Goal: Task Accomplishment & Management: Use online tool/utility

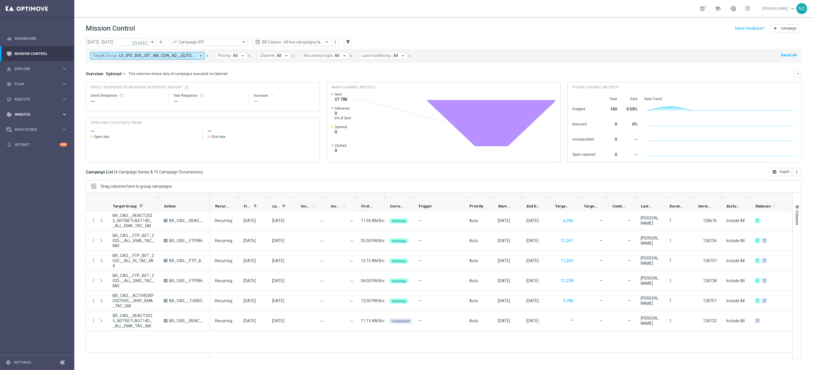
click at [35, 112] on div "track_changes Analyze" at bounding box center [34, 114] width 55 height 5
click at [31, 179] on link "Deliverability Metrics" at bounding box center [37, 177] width 45 height 5
click at [145, 43] on icon "[DATE]" at bounding box center [139, 41] width 15 height 5
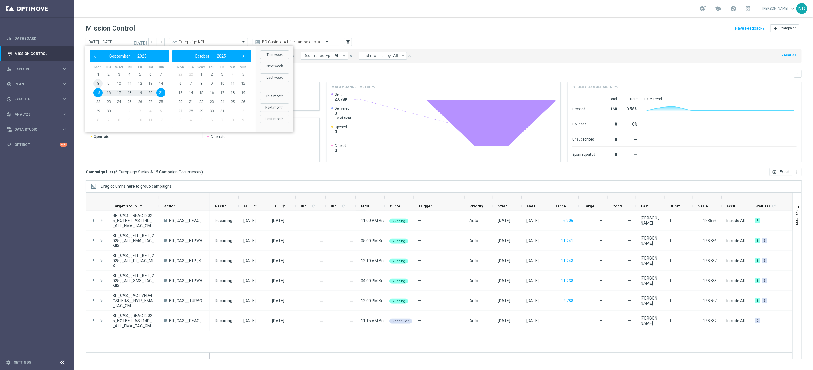
click at [99, 81] on span "8" at bounding box center [97, 83] width 9 height 9
click at [162, 85] on span "14" at bounding box center [160, 83] width 9 height 9
type input "08 Sep 2025 - 14 Sep 2025"
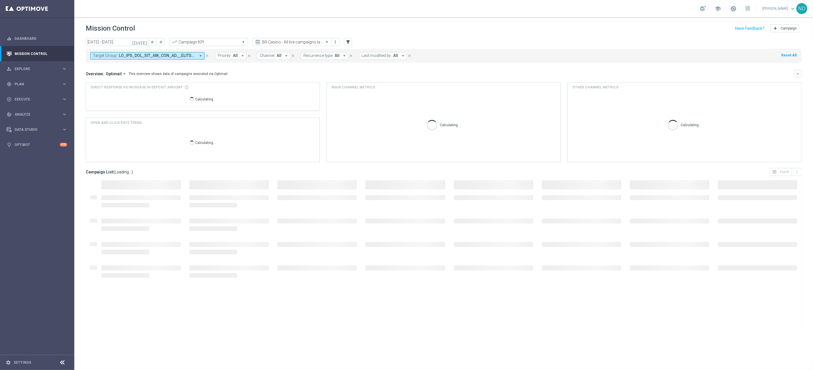
click at [200, 55] on icon "arrow_drop_down" at bounding box center [200, 55] width 5 height 5
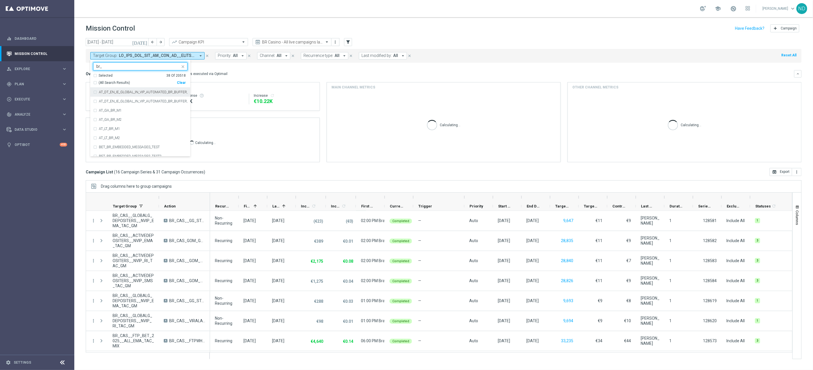
click at [96, 83] on div "(All Search Results)" at bounding box center [135, 82] width 84 height 5
type input "br_"
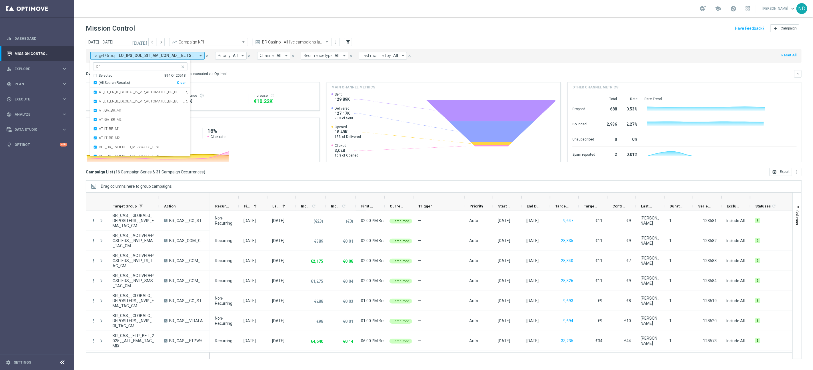
click at [79, 75] on div "today 08 Sep 2025 - 14 Sep 2025 arrow_back arrow_forward Campaign KPI trending_…" at bounding box center [443, 201] width 739 height 326
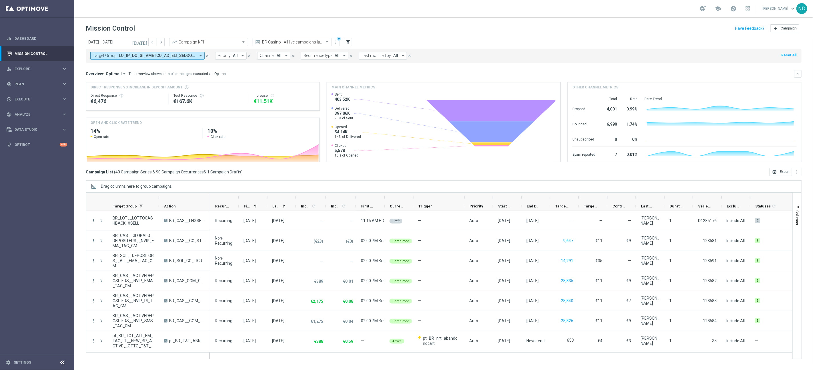
click at [200, 57] on icon "arrow_drop_down" at bounding box center [200, 55] width 5 height 5
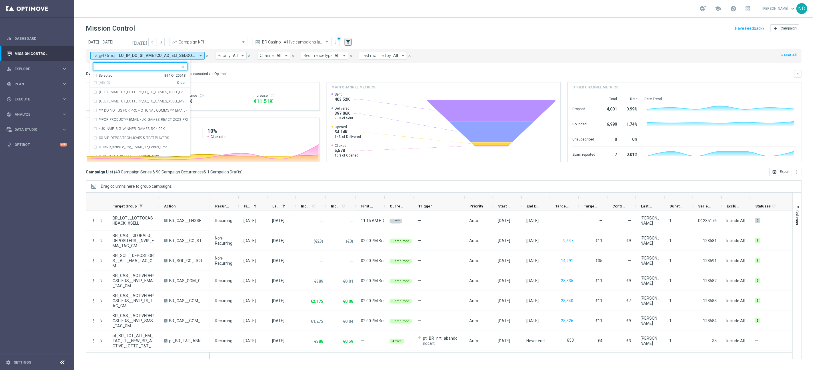
click at [350, 43] on icon "filter_alt" at bounding box center [348, 41] width 5 height 5
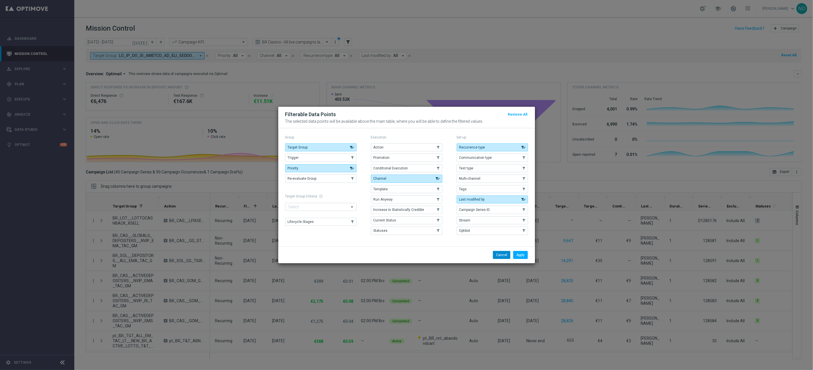
click at [497, 258] on button "Cancel" at bounding box center [501, 255] width 17 height 8
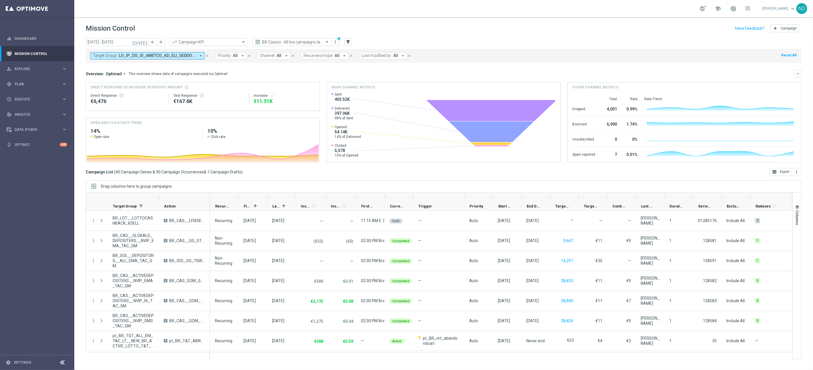
click at [199, 57] on icon "arrow_drop_down" at bounding box center [200, 55] width 5 height 5
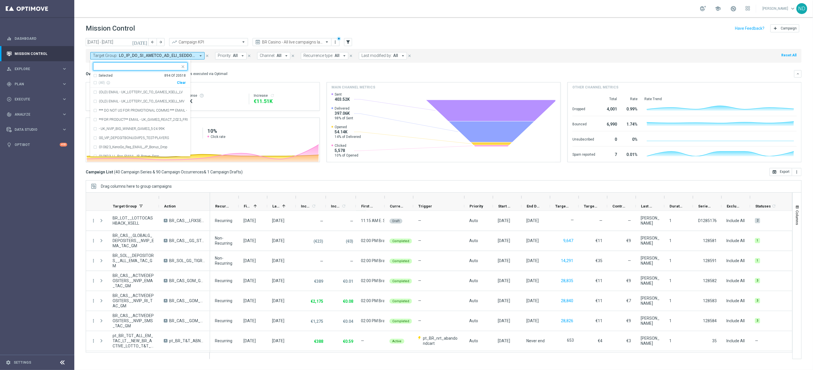
click at [0, 0] on div "Clear" at bounding box center [0, 0] width 0 height 0
click at [129, 63] on div at bounding box center [136, 66] width 87 height 7
click at [95, 82] on div "(All Search Results)" at bounding box center [135, 82] width 84 height 5
type input "br_lot"
click at [81, 73] on div "today 08 Sep 2025 - 14 Sep 2025 arrow_back arrow_forward Campaign KPI trending_…" at bounding box center [443, 201] width 739 height 326
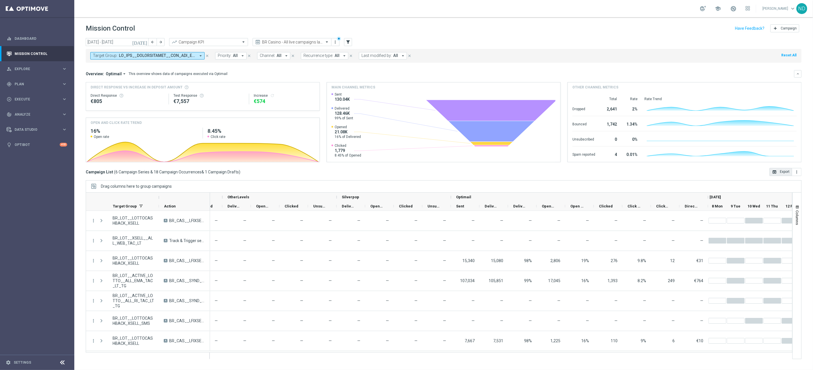
click at [779, 174] on button "open_in_browser Export" at bounding box center [781, 172] width 23 height 8
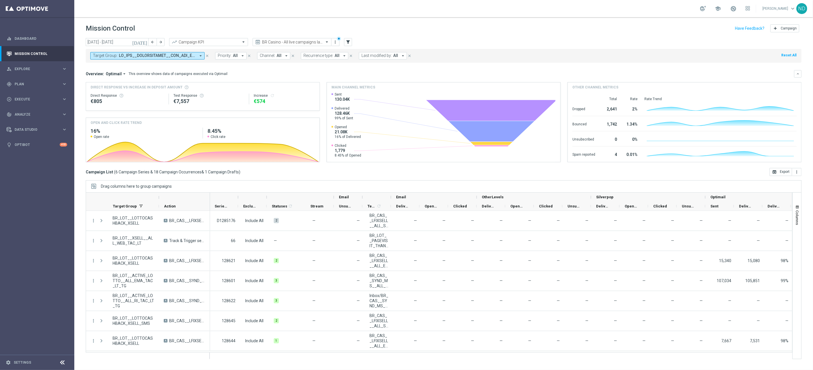
scroll to position [0, 449]
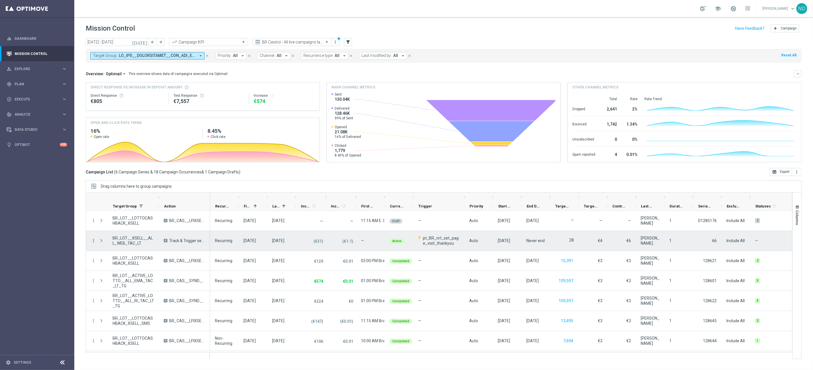
click at [93, 242] on icon "more_vert" at bounding box center [93, 240] width 5 height 5
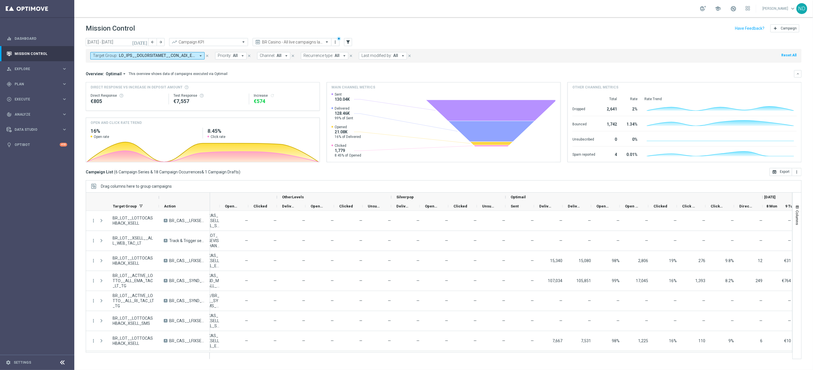
scroll to position [0, 782]
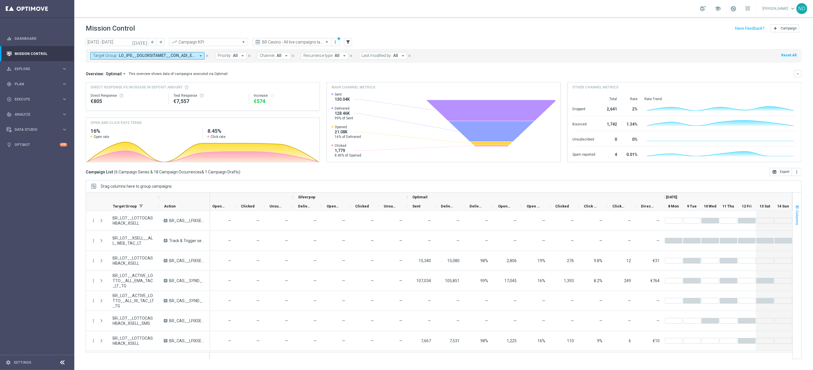
click at [797, 218] on span "Columns" at bounding box center [797, 217] width 5 height 15
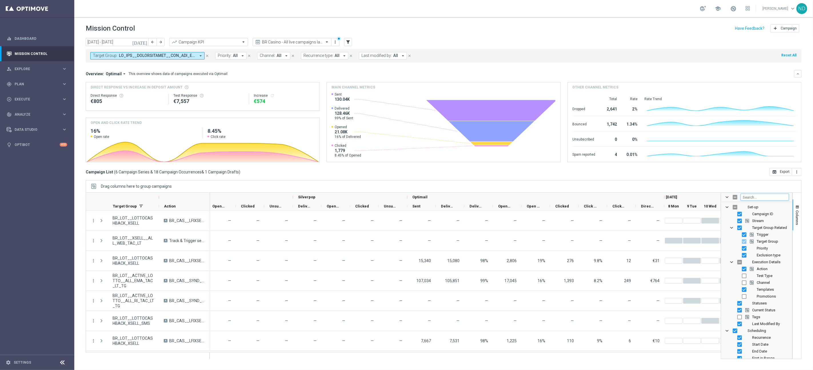
click at [751, 199] on input "Filter Columns Input" at bounding box center [765, 197] width 48 height 7
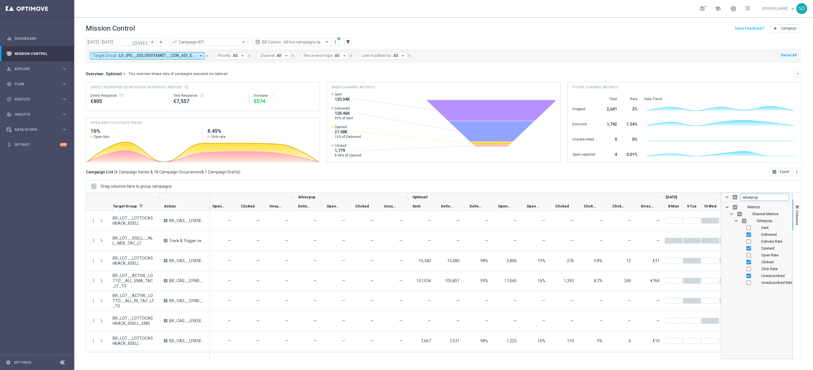
type input "silverpop"
click at [744, 221] on input "Press SPACE to toggle visibility (hidden)" at bounding box center [744, 220] width 5 height 5
checkbox input "true"
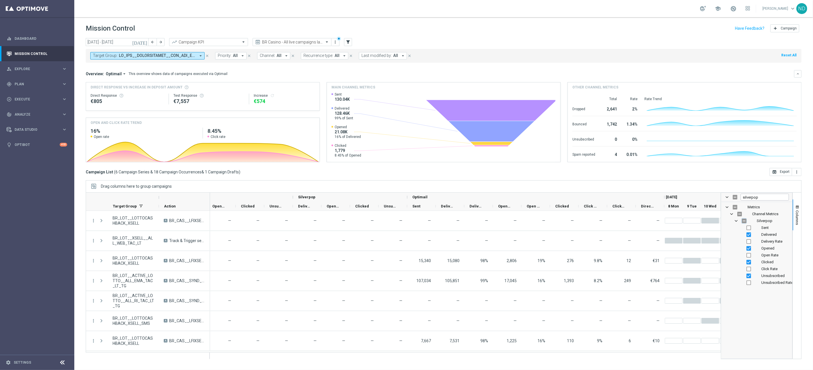
checkbox input "true"
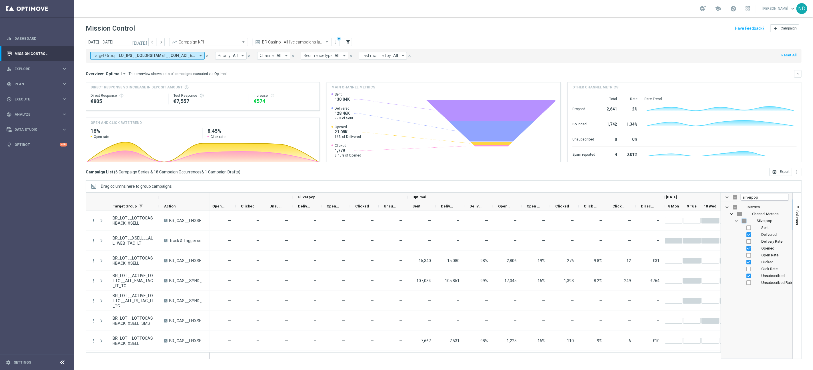
checkbox input "true"
click at [744, 222] on input "Press SPACE to toggle visibility (visible)" at bounding box center [744, 220] width 5 height 5
checkbox input "false"
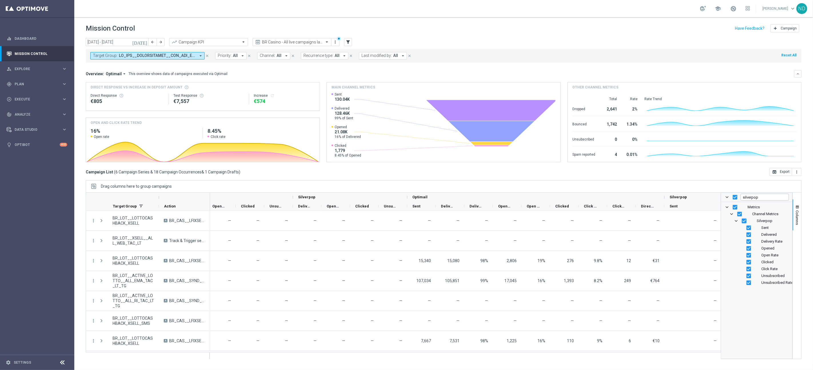
checkbox input "false"
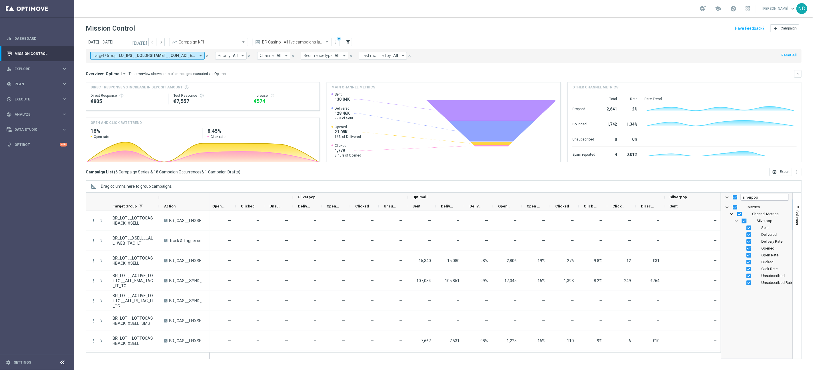
checkbox input "false"
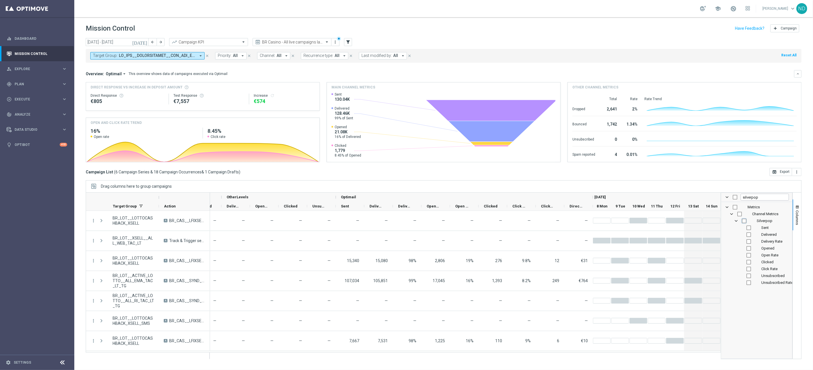
scroll to position [0, 739]
drag, startPoint x: 764, startPoint y: 200, endPoint x: 732, endPoint y: 200, distance: 31.2
click at [733, 200] on div "silverpop" at bounding box center [757, 197] width 71 height 9
type input "otherlev"
checkbox input "false"
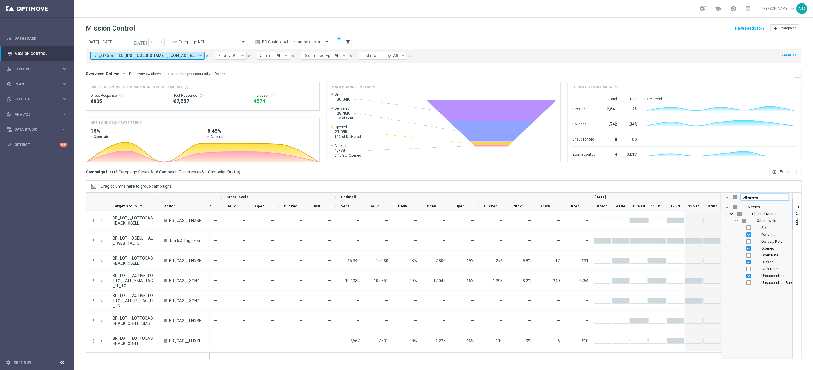
type input "otherlevel"
click at [744, 222] on input "Press SPACE to toggle visibility (hidden)" at bounding box center [744, 220] width 5 height 5
checkbox input "true"
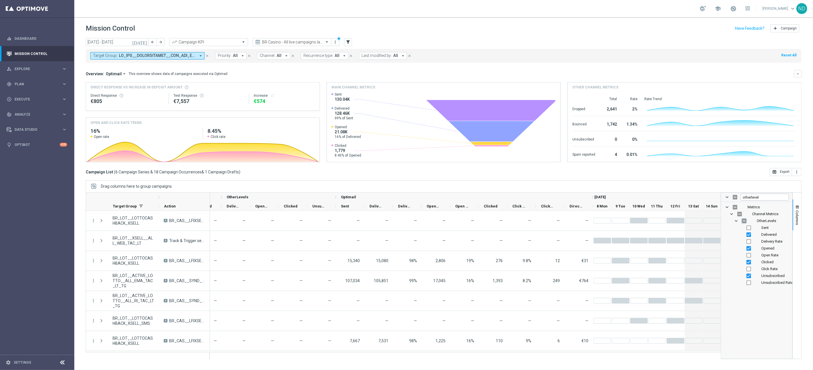
checkbox input "true"
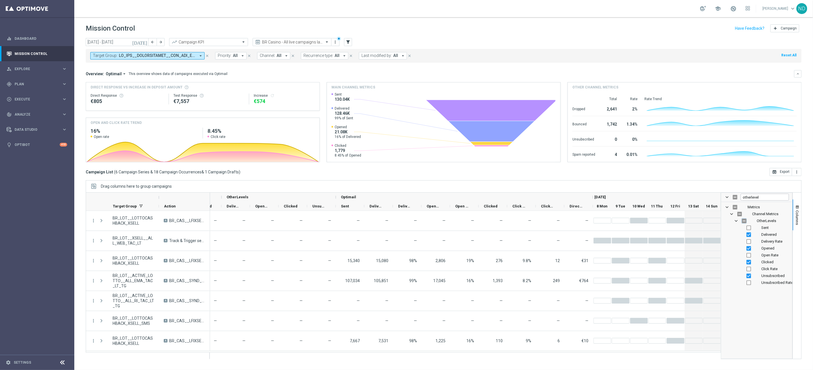
checkbox input "true"
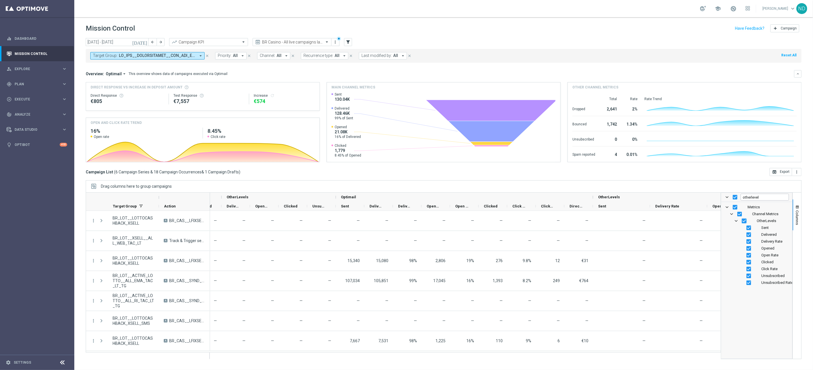
click at [745, 222] on input "Press SPACE to toggle visibility (visible)" at bounding box center [744, 220] width 5 height 5
checkbox input "false"
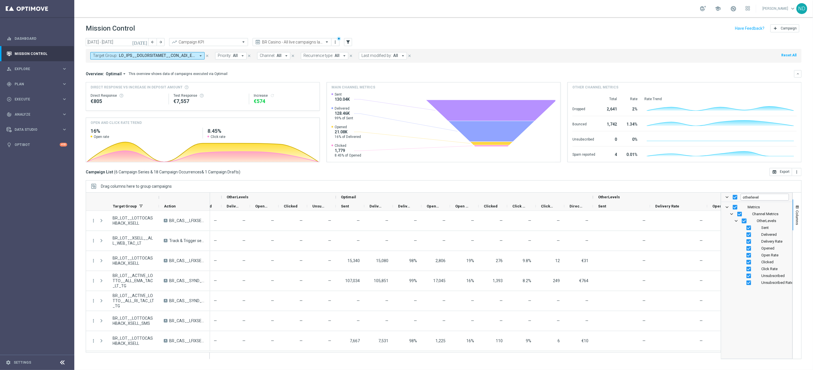
checkbox input "false"
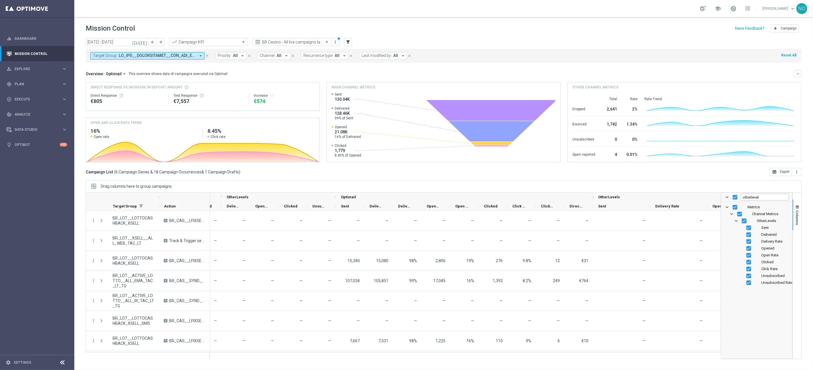
checkbox input "false"
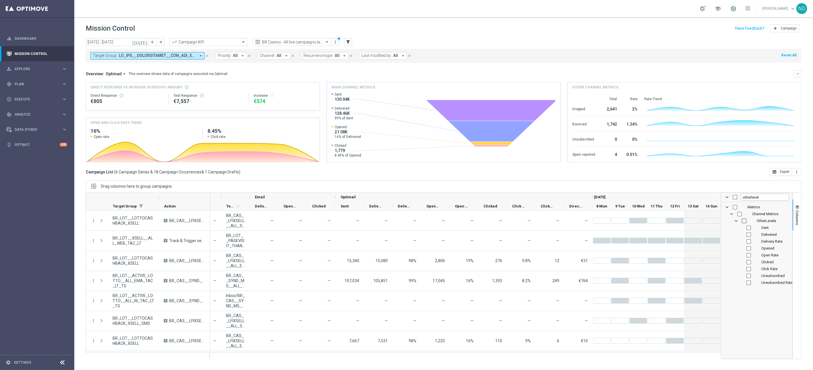
scroll to position [0, 625]
click at [764, 198] on input "otherlevel" at bounding box center [765, 197] width 48 height 7
drag, startPoint x: 770, startPoint y: 198, endPoint x: 736, endPoint y: 198, distance: 34.0
click at [736, 198] on div "otherlevel" at bounding box center [757, 197] width 71 height 9
checkbox input "false"
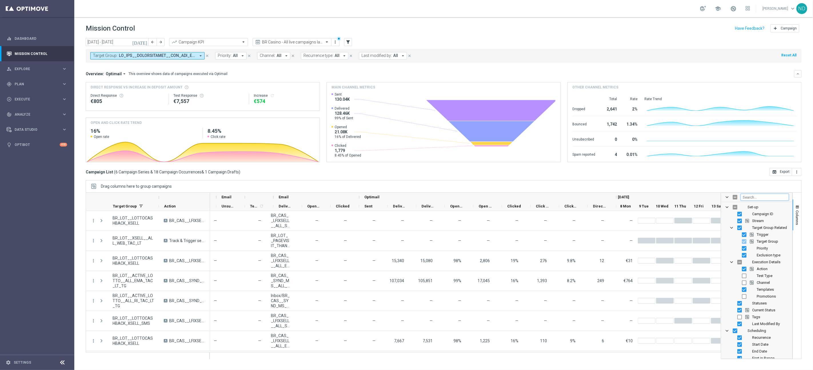
scroll to position [0, 551]
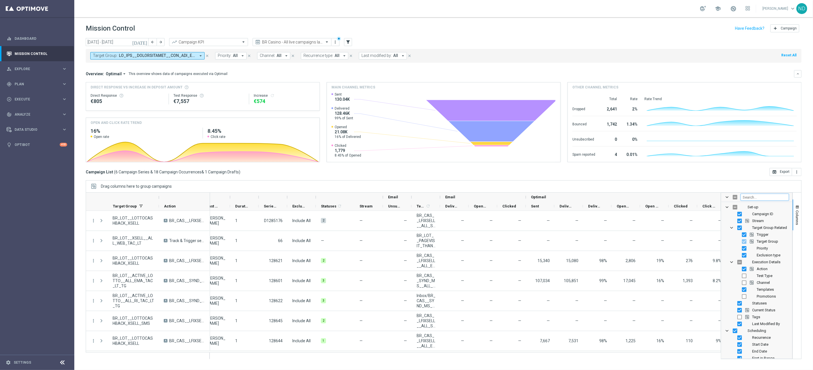
click at [758, 200] on input "Filter Columns Input" at bounding box center [765, 197] width 48 height 7
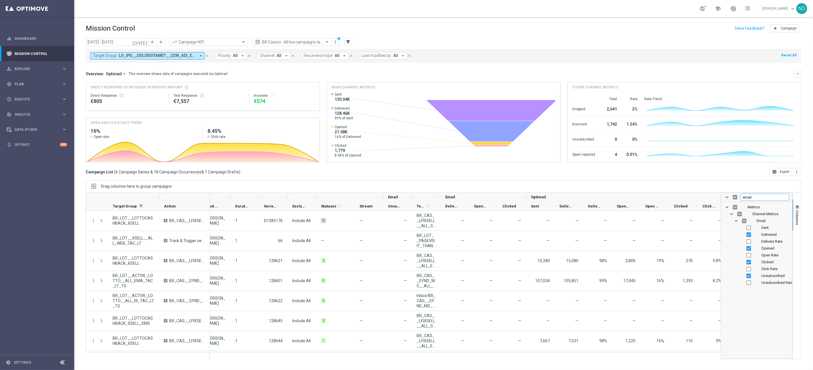
type input "email"
click at [743, 221] on input "Press SPACE to toggle visibility (hidden)" at bounding box center [744, 220] width 5 height 5
checkbox input "true"
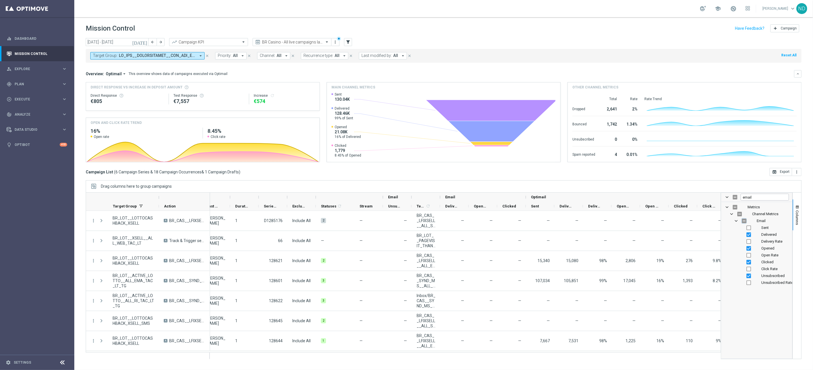
checkbox input "true"
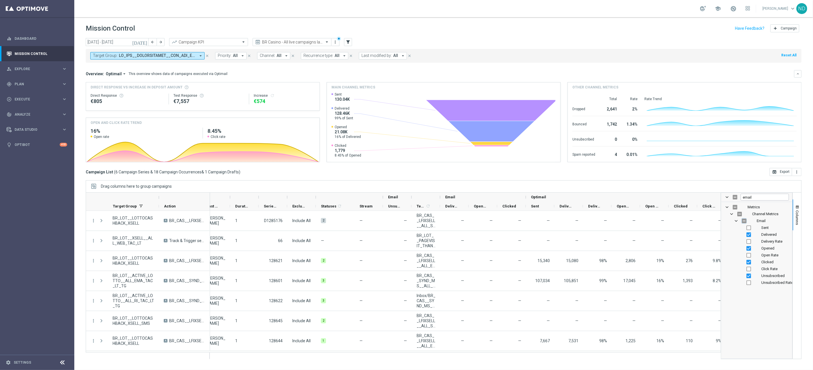
checkbox input "true"
click at [745, 222] on input "Press SPACE to toggle visibility (visible)" at bounding box center [744, 220] width 5 height 5
checkbox input "false"
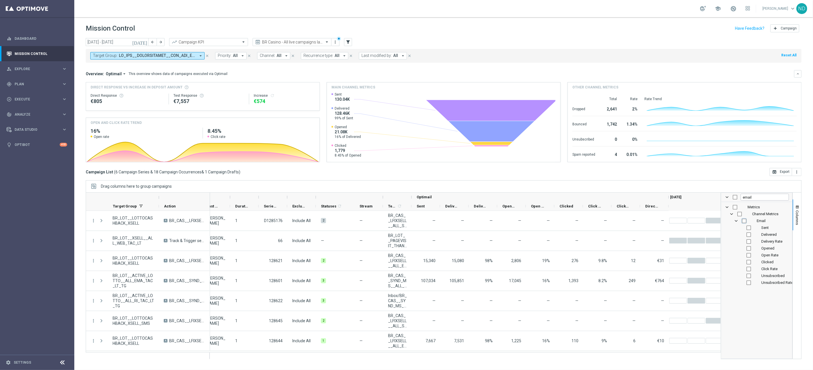
checkbox input "false"
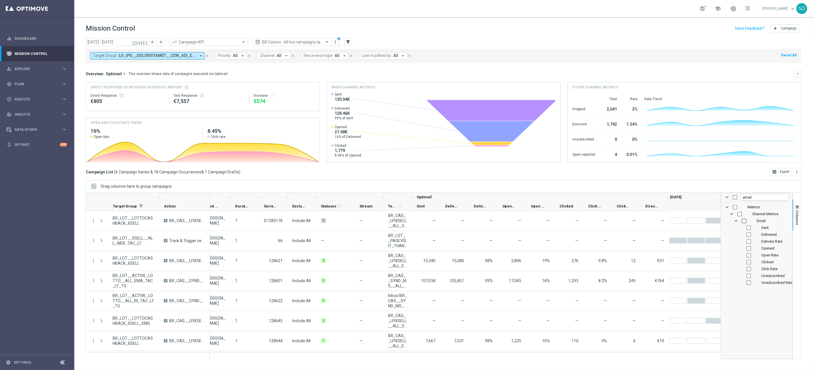
checkbox input "false"
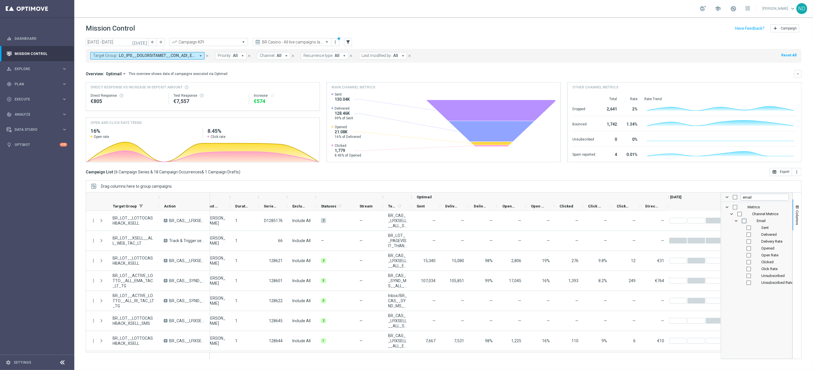
checkbox input "false"
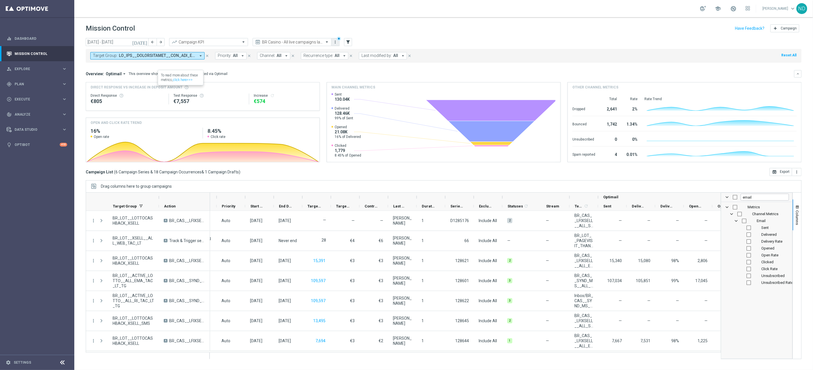
click at [336, 44] on icon "more_vert" at bounding box center [335, 42] width 5 height 5
click at [362, 58] on div "add Save as new view Primary views can not be edited" at bounding box center [362, 61] width 63 height 8
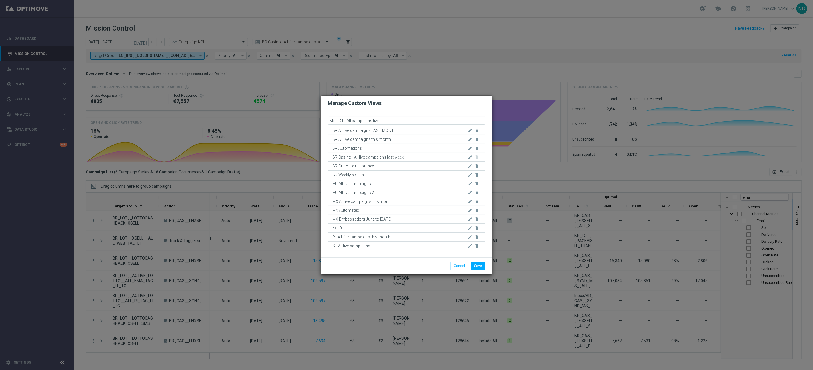
drag, startPoint x: 384, startPoint y: 118, endPoint x: 348, endPoint y: 118, distance: 36.3
click at [348, 118] on input "BR_LOT - All campaigns live" at bounding box center [406, 121] width 157 height 8
type input "BR_LOT - Last week TOP 5"
click at [477, 268] on button "Save" at bounding box center [478, 266] width 14 height 8
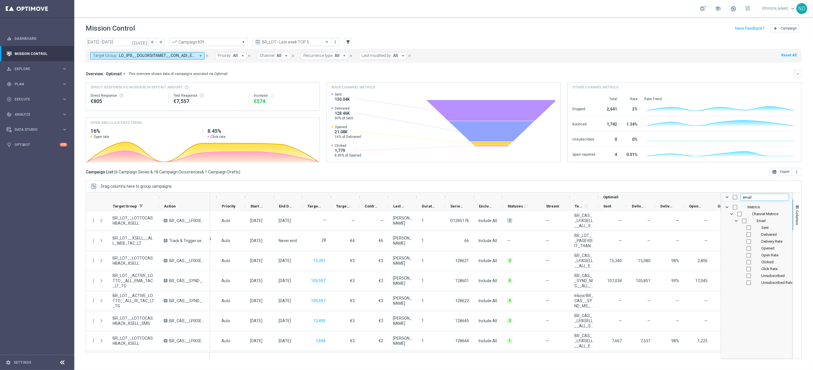
click at [759, 198] on input "email" at bounding box center [765, 197] width 48 height 7
drag, startPoint x: 760, startPoint y: 198, endPoint x: 740, endPoint y: 199, distance: 20.6
click at [740, 199] on div "email" at bounding box center [757, 197] width 71 height 9
type input "OPTI"
checkbox input "false"
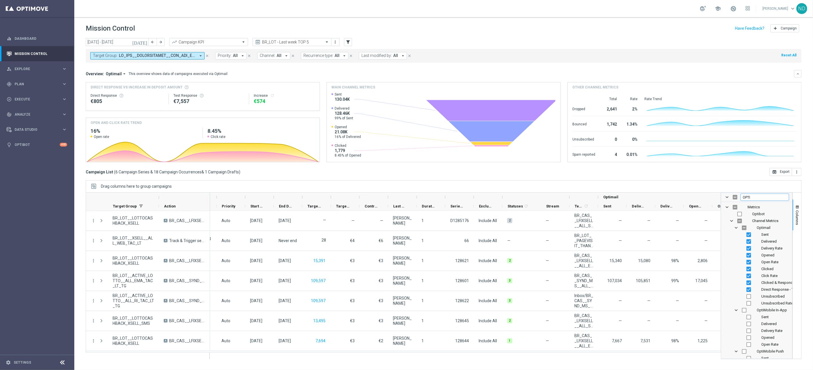
type input "OPTI"
click at [730, 257] on div "Opened" at bounding box center [757, 255] width 71 height 7
click at [782, 172] on button "open_in_browser Export" at bounding box center [781, 172] width 23 height 8
click at [798, 174] on icon "more_vert" at bounding box center [797, 172] width 5 height 5
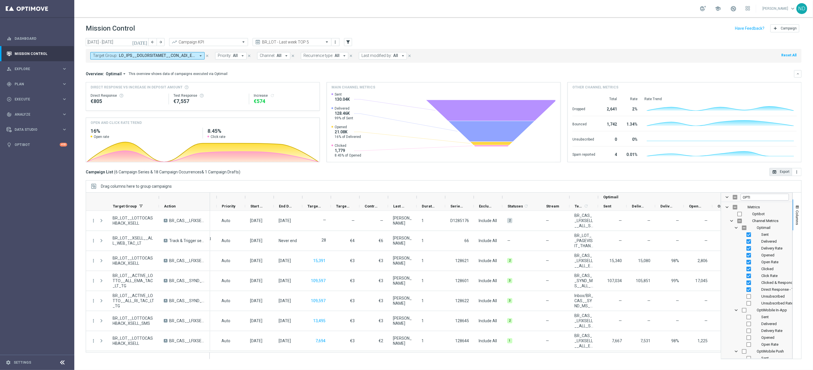
click at [784, 171] on button "open_in_browser Export" at bounding box center [781, 172] width 23 height 8
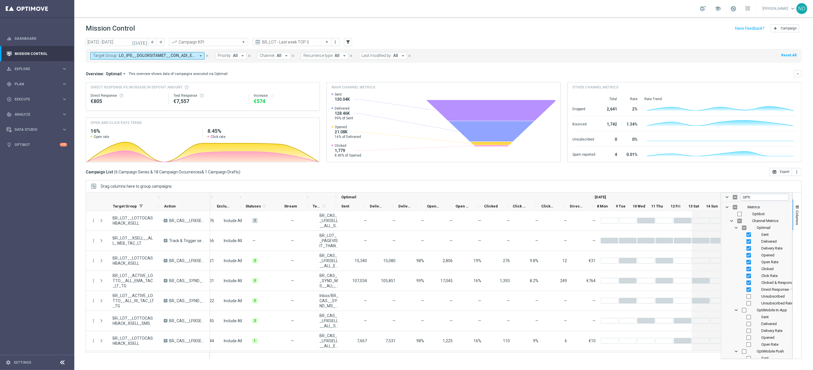
scroll to position [0, 510]
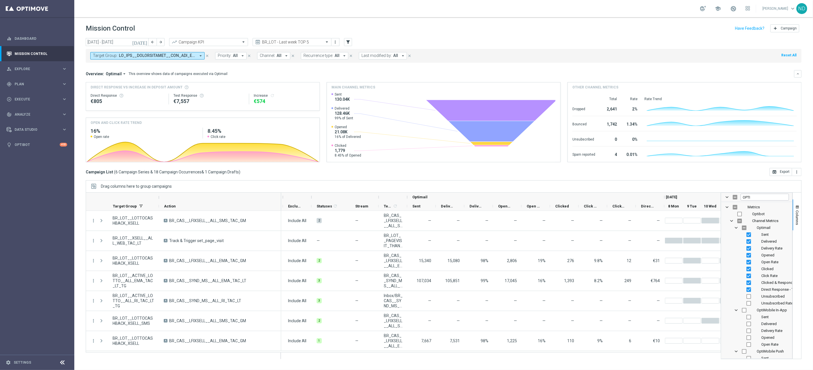
drag, startPoint x: 209, startPoint y: 197, endPoint x: 293, endPoint y: 202, distance: 83.9
click at [282, 198] on div at bounding box center [281, 197] width 2 height 9
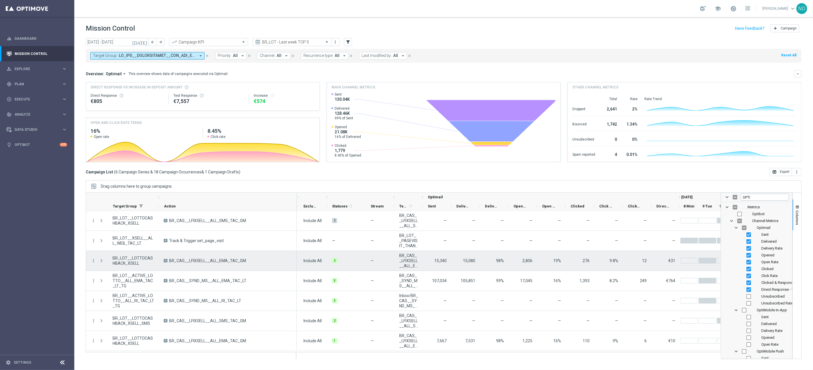
drag, startPoint x: 254, startPoint y: 259, endPoint x: 169, endPoint y: 260, distance: 84.9
click at [169, 260] on div "A BR_CAS__LFIXSELL__ALL_EMA_TAC_GM" at bounding box center [228, 261] width 138 height 20
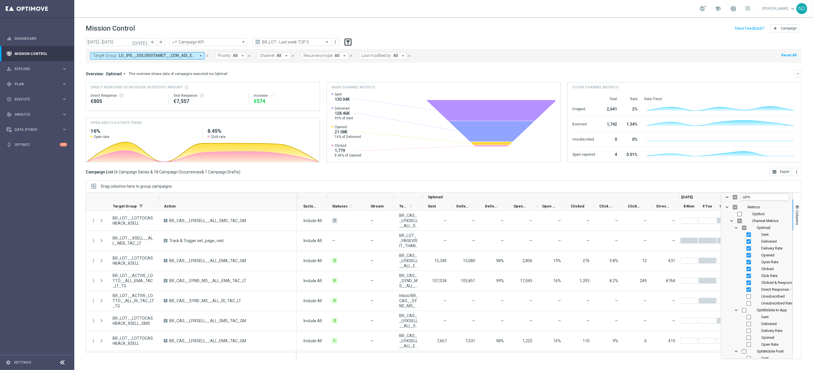
click at [348, 44] on icon "filter_alt" at bounding box center [348, 41] width 5 height 5
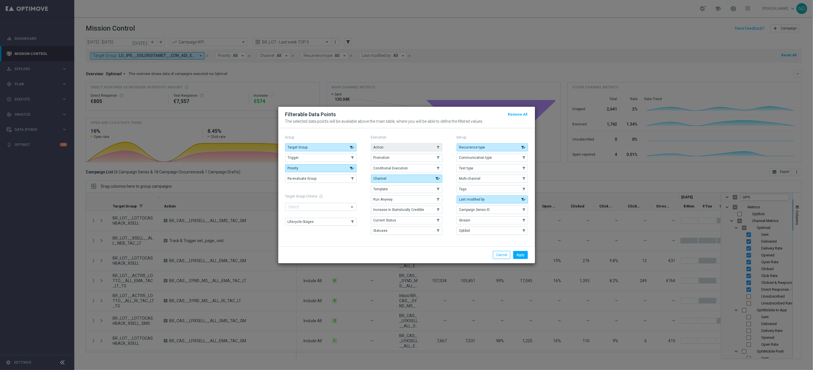
click at [399, 145] on button "Action" at bounding box center [406, 147] width 71 height 8
click at [525, 254] on button "Apply" at bounding box center [520, 255] width 15 height 8
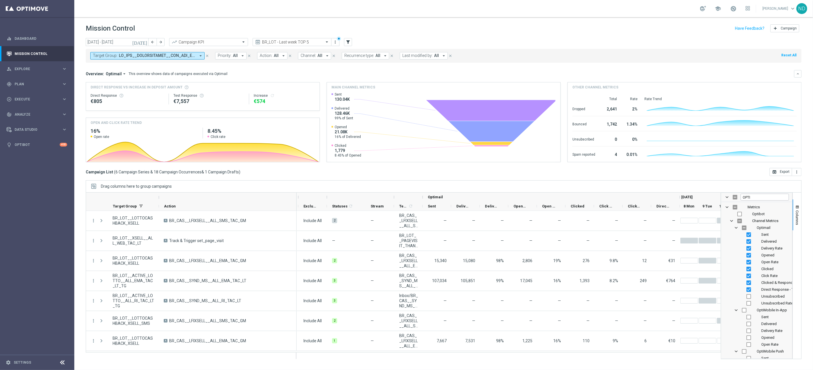
click at [284, 57] on icon "arrow_drop_down" at bounding box center [283, 55] width 5 height 5
click at [262, 91] on div "BR_CAS__LFIXSELL__ALL_EMA_TAC_GM" at bounding box center [307, 91] width 94 height 9
type input "BR_CAS__LFIXSELL__ALL_EMA_TAC_GM"
click at [402, 73] on div "Overview: Optimail arrow_drop_down This overview shows data of campaigns execut…" at bounding box center [440, 73] width 709 height 5
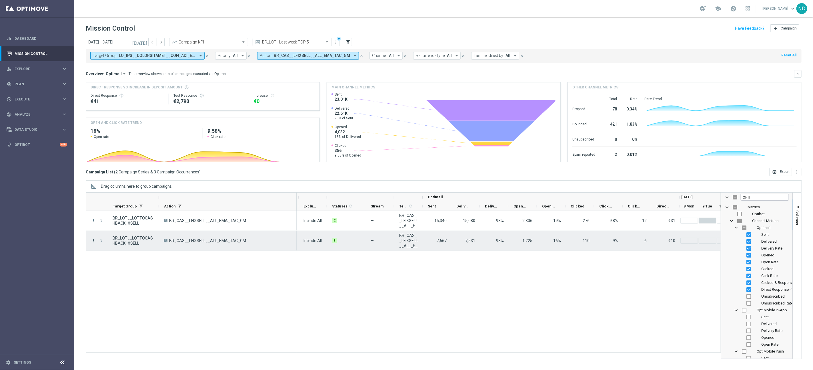
click at [93, 242] on icon "more_vert" at bounding box center [93, 240] width 5 height 5
click at [134, 277] on span "Go to Campaign Analysis" at bounding box center [125, 276] width 41 height 4
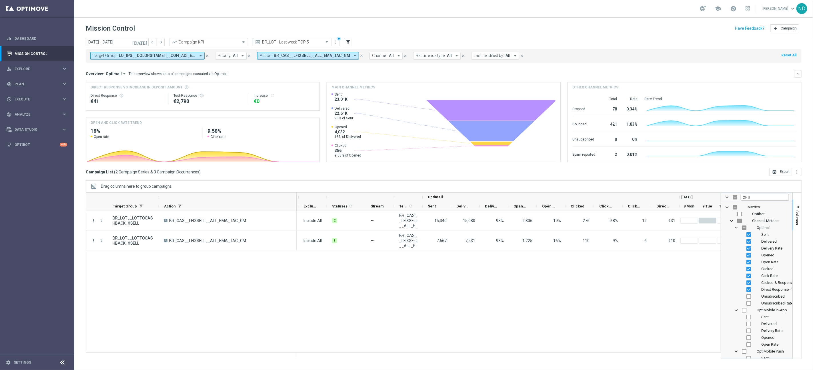
click at [201, 55] on icon "arrow_drop_down" at bounding box center [200, 55] width 5 height 5
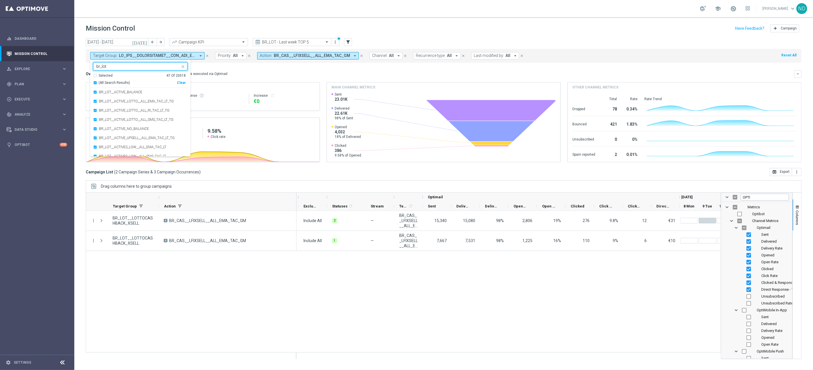
type input "br_lot"
click at [80, 80] on div "today 08 Sep 2025 - 14 Sep 2025 arrow_back arrow_forward Campaign KPI trending_…" at bounding box center [443, 201] width 739 height 326
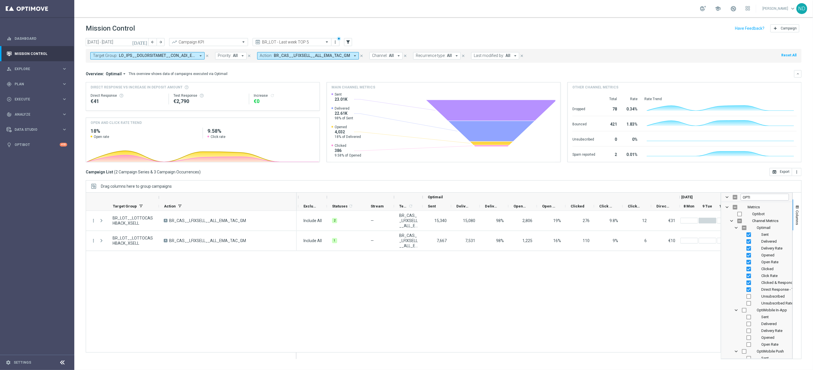
click at [360, 55] on icon "close" at bounding box center [362, 56] width 4 height 4
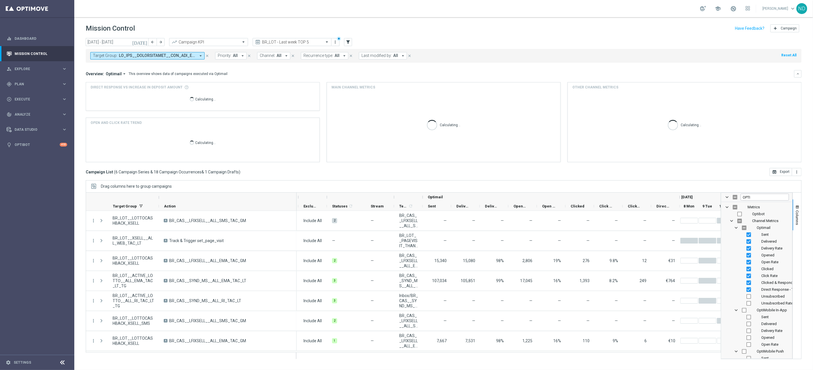
scroll to position [0, 596]
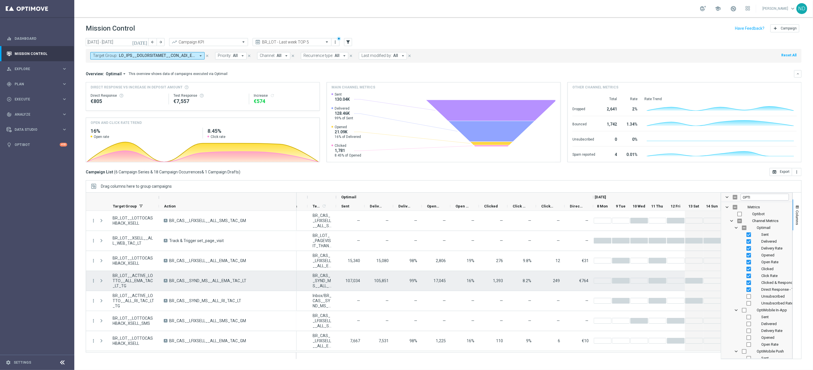
drag, startPoint x: 252, startPoint y: 281, endPoint x: 170, endPoint y: 280, distance: 82.9
click at [170, 280] on div "A BR_CAS__SYND_MS__ALL_EMA_TAC_LT" at bounding box center [228, 281] width 138 height 20
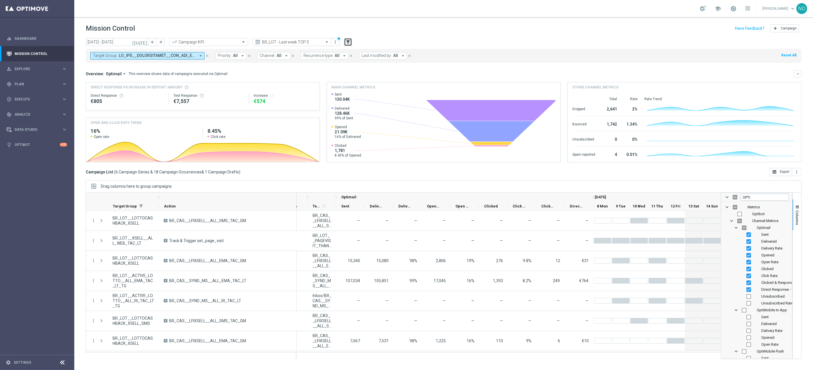
click at [351, 43] on icon "filter_alt" at bounding box center [348, 41] width 5 height 5
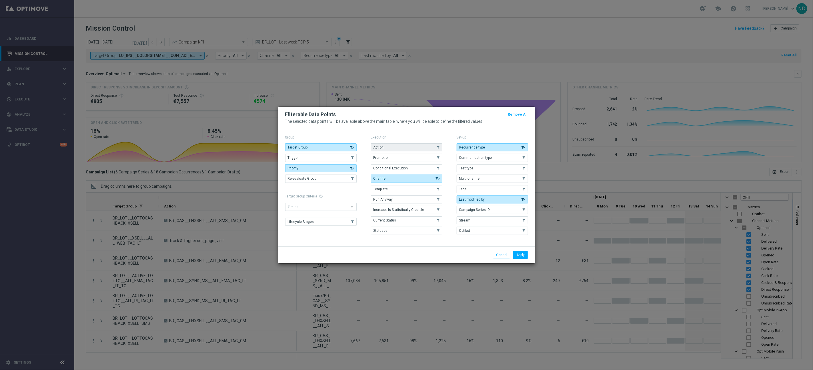
click at [417, 147] on button "Action" at bounding box center [406, 147] width 71 height 8
click at [523, 258] on button "Apply" at bounding box center [520, 255] width 15 height 8
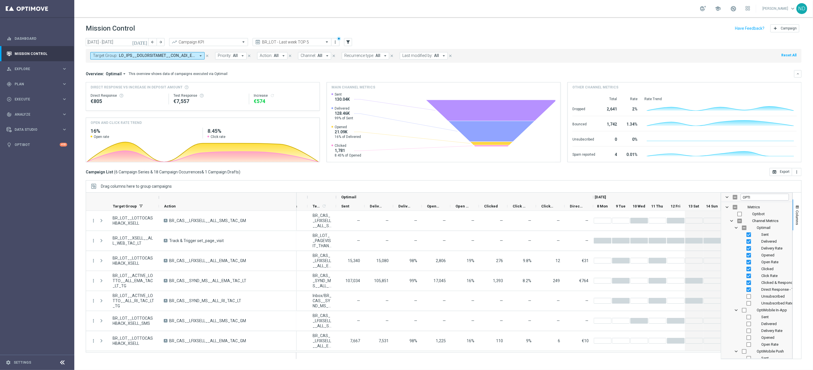
click at [278, 57] on button "Action: All arrow_drop_down" at bounding box center [272, 55] width 30 height 7
click at [262, 93] on div "BR_CAS__SYND_MS__ALL_EMA_TAC_LT" at bounding box center [307, 91] width 94 height 9
type input "BR_CAS__SYND_MS__ALL_EMA_TAC_LT"
click at [79, 144] on div "today 08 Sep 2025 - 14 Sep 2025 arrow_back arrow_forward Campaign KPI trending_…" at bounding box center [443, 201] width 739 height 326
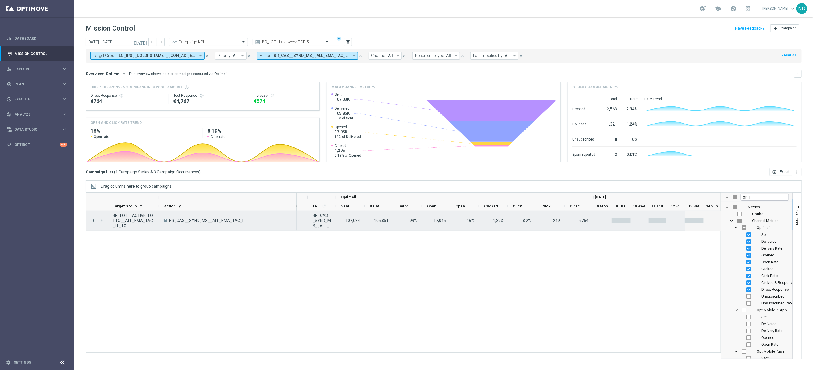
click at [93, 222] on icon "more_vert" at bounding box center [93, 220] width 5 height 5
click at [135, 255] on span "Go to Campaign Analysis" at bounding box center [125, 256] width 41 height 4
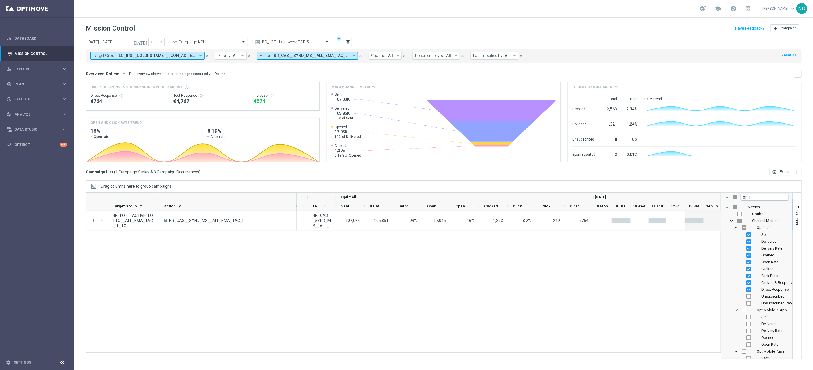
click at [359, 57] on icon "close" at bounding box center [361, 56] width 4 height 4
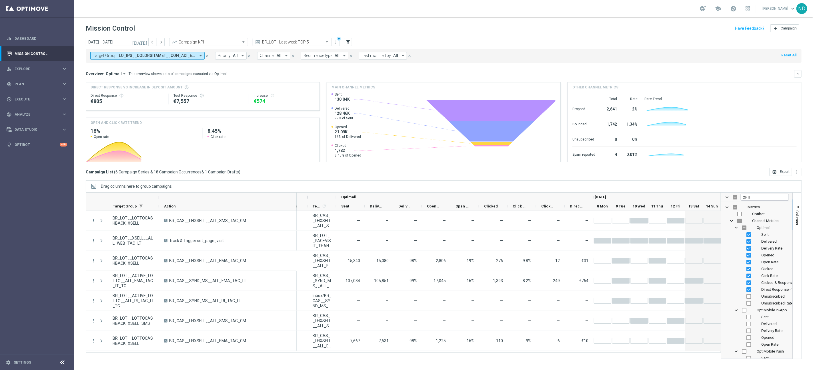
click at [200, 57] on icon "arrow_drop_down" at bounding box center [200, 55] width 5 height 5
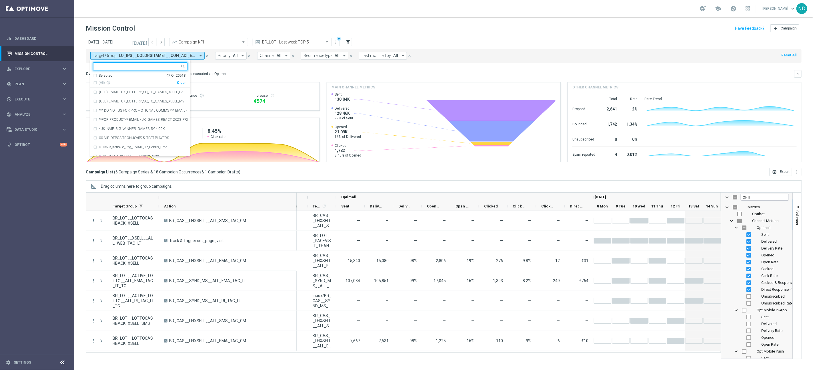
click at [0, 0] on div "Clear" at bounding box center [0, 0] width 0 height 0
click at [123, 67] on input "text" at bounding box center [138, 66] width 84 height 5
click at [96, 83] on div "(All Search Results)" at bounding box center [135, 82] width 84 height 5
type input "br_cas"
click at [81, 78] on div "today 08 Sep 2025 - 14 Sep 2025 arrow_back arrow_forward Campaign KPI trending_…" at bounding box center [443, 201] width 739 height 326
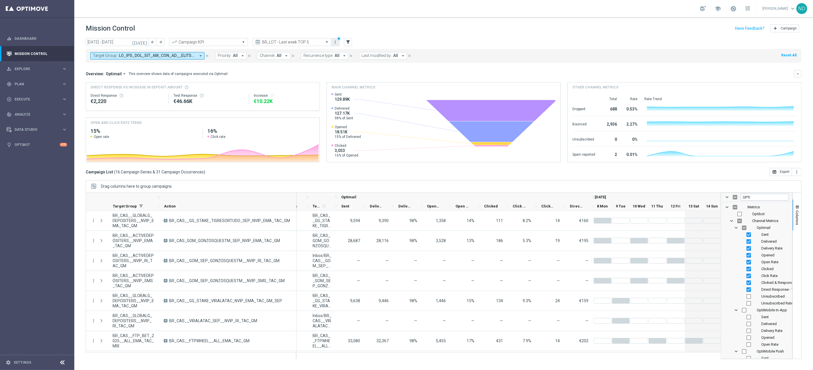
click at [336, 43] on icon "more_vert" at bounding box center [335, 42] width 5 height 5
click at [358, 59] on div "Save as new view" at bounding box center [366, 61] width 52 height 4
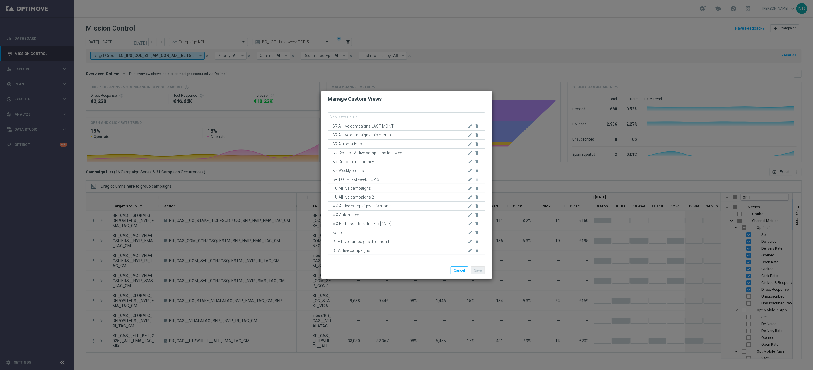
click at [341, 116] on input "text" at bounding box center [406, 116] width 157 height 8
type input "BR_CAS - Last week TOP5"
click at [480, 271] on button "Save" at bounding box center [478, 270] width 14 height 8
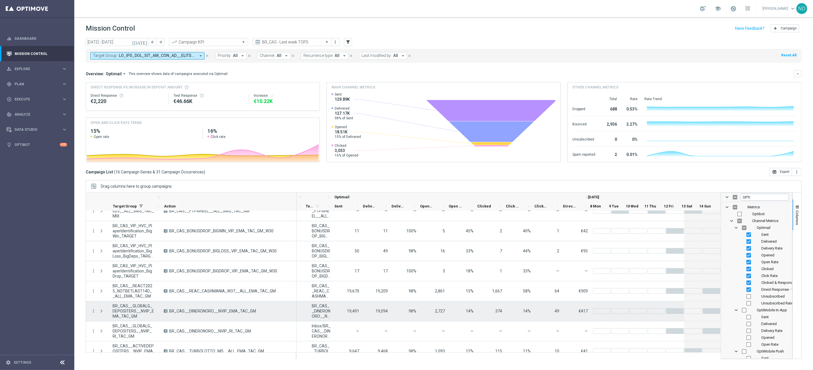
scroll to position [180, 0]
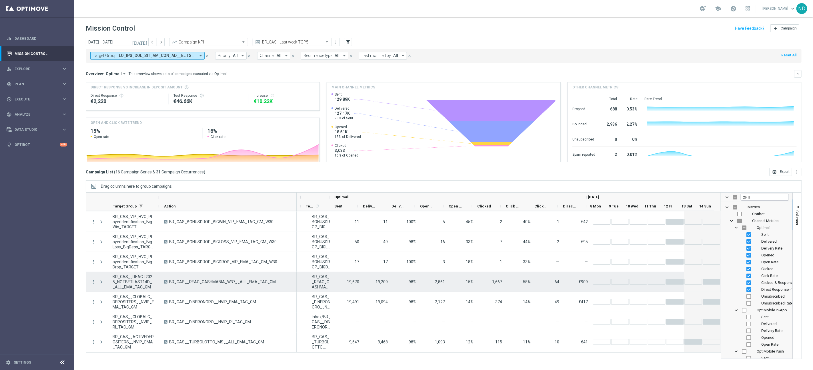
drag, startPoint x: 278, startPoint y: 280, endPoint x: 169, endPoint y: 283, distance: 108.4
click at [169, 283] on div "A BR_CAS__REAC_CASHMANIA_W37__ALL_EMA_TAC_GM" at bounding box center [228, 282] width 138 height 20
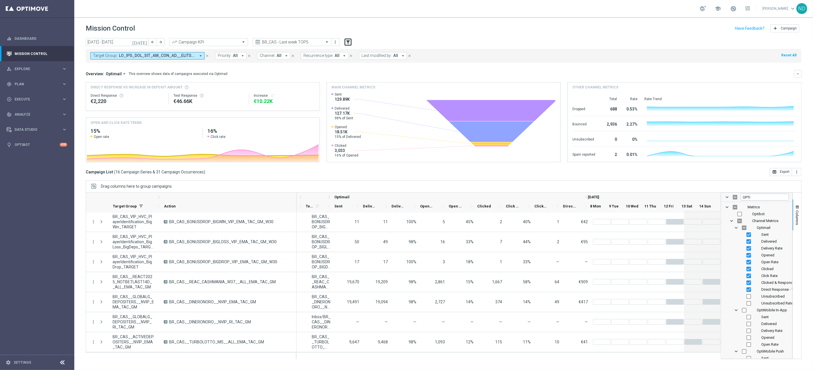
click at [350, 43] on icon "filter_alt" at bounding box center [348, 41] width 5 height 5
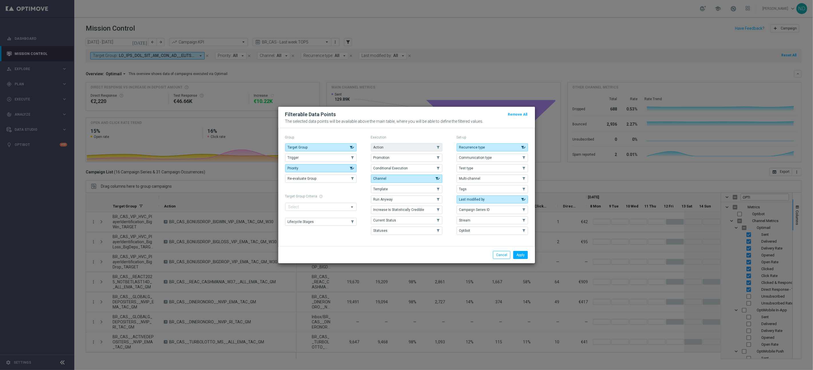
click at [392, 144] on button "Action" at bounding box center [406, 147] width 71 height 8
click at [525, 254] on button "Apply" at bounding box center [520, 255] width 15 height 8
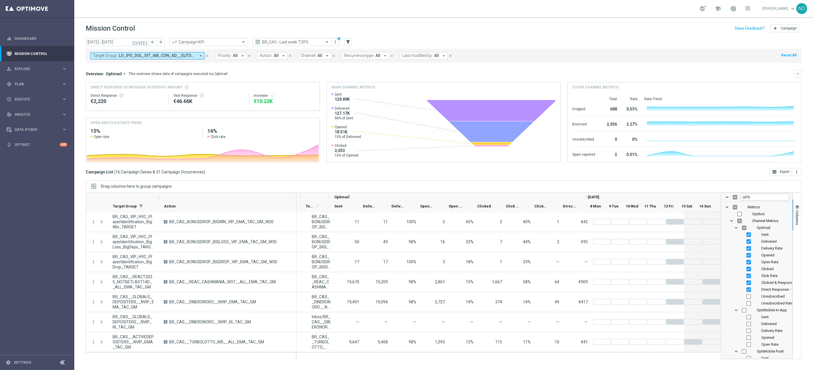
click at [277, 55] on span "All" at bounding box center [276, 55] width 5 height 5
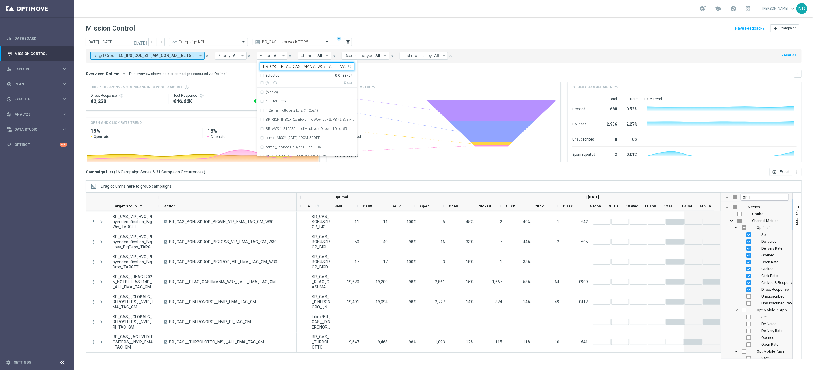
scroll to position [0, 15]
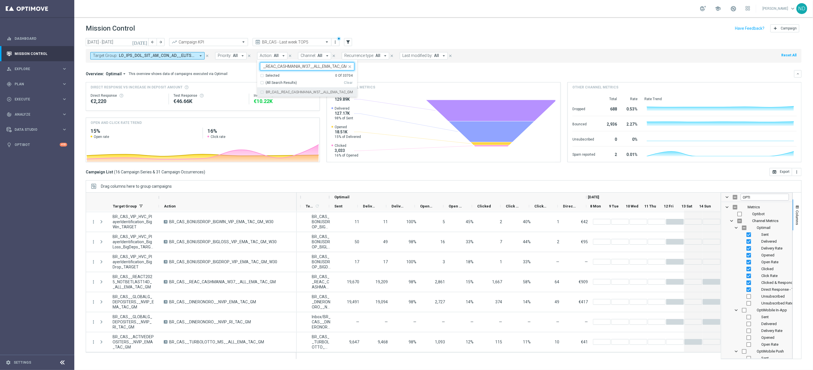
click at [262, 90] on div "BR_CAS__REAC_CASHMANIA_W37__ALL_EMA_TAC_GM" at bounding box center [307, 91] width 94 height 9
type input "BR_CAS__REAC_CASHMANIA_W37__ALL_EMA_TAC_GM"
click at [411, 73] on div "Overview: Optimail arrow_drop_down This overview shows data of campaigns execut…" at bounding box center [440, 73] width 709 height 5
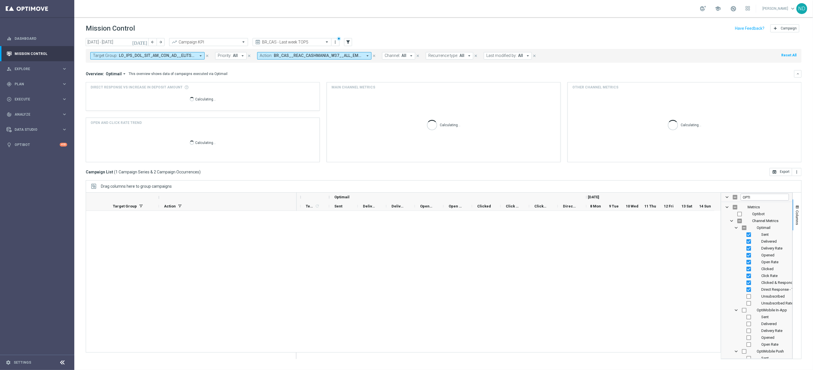
scroll to position [0, 597]
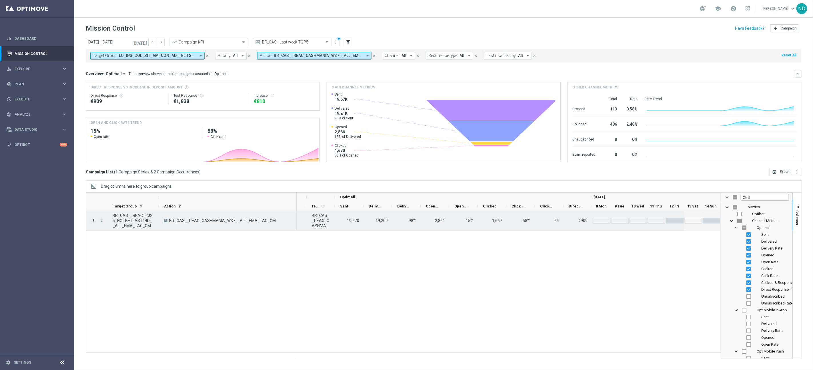
click at [93, 222] on icon "more_vert" at bounding box center [93, 220] width 5 height 5
click at [130, 257] on span "Go to Campaign Analysis" at bounding box center [125, 256] width 41 height 4
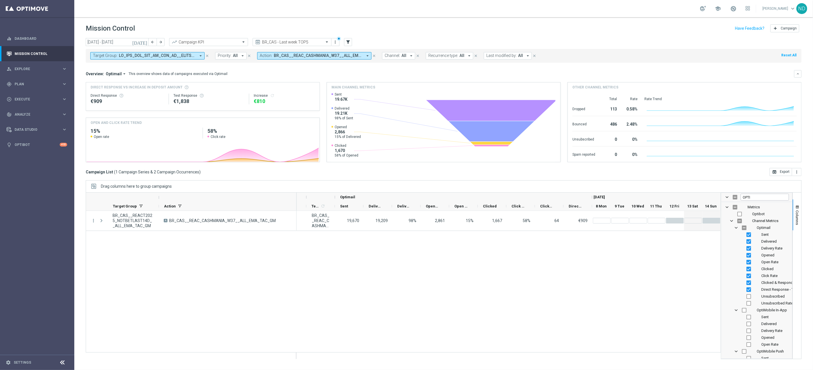
click at [365, 56] on icon "arrow_drop_down" at bounding box center [367, 55] width 5 height 5
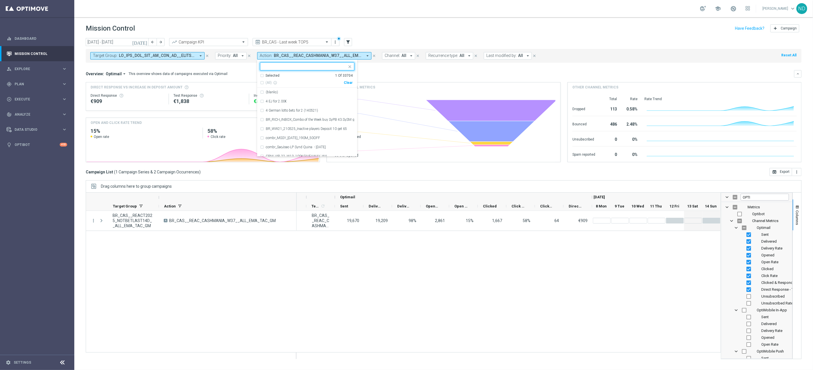
click at [375, 58] on icon "close" at bounding box center [374, 56] width 4 height 4
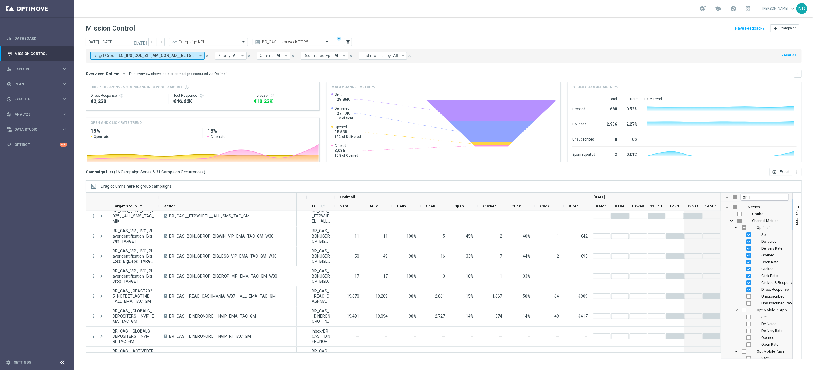
scroll to position [180, 0]
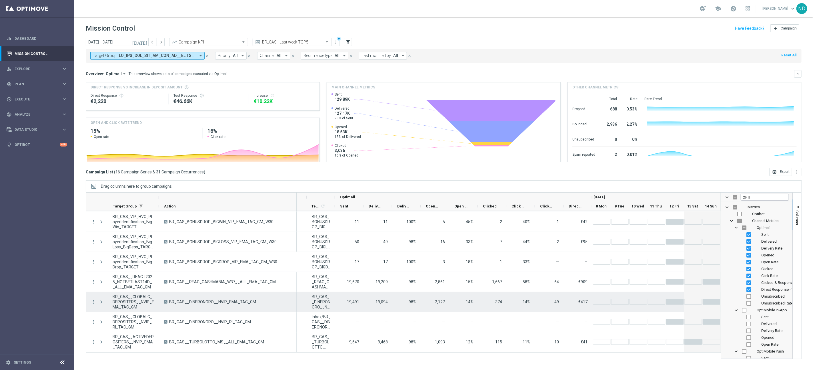
drag, startPoint x: 194, startPoint y: 301, endPoint x: 169, endPoint y: 302, distance: 24.9
click at [169, 302] on div "A BR_CAS__DINERONORO__NVIP_EMA_TAC_GM" at bounding box center [228, 302] width 138 height 20
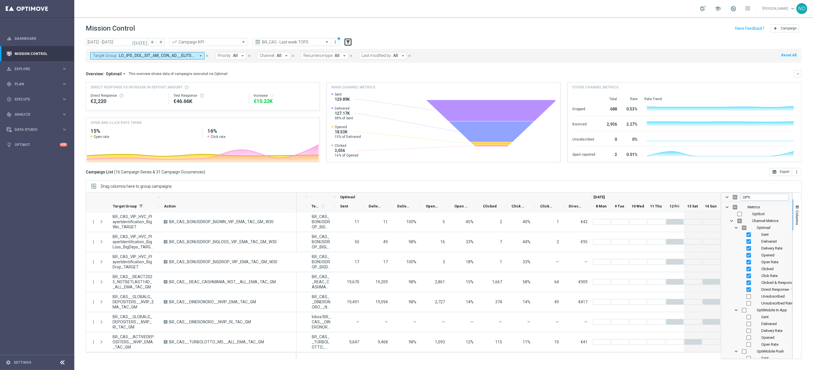
click at [348, 43] on icon "filter_alt" at bounding box center [348, 41] width 5 height 5
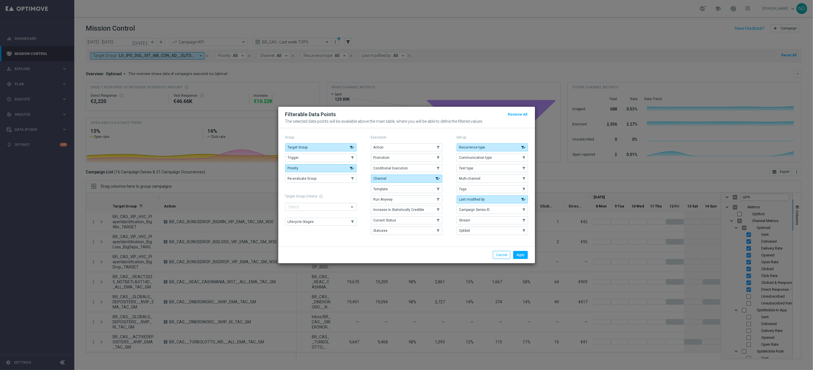
click at [393, 147] on button "Action" at bounding box center [406, 147] width 71 height 8
click at [520, 255] on button "Apply" at bounding box center [520, 255] width 15 height 8
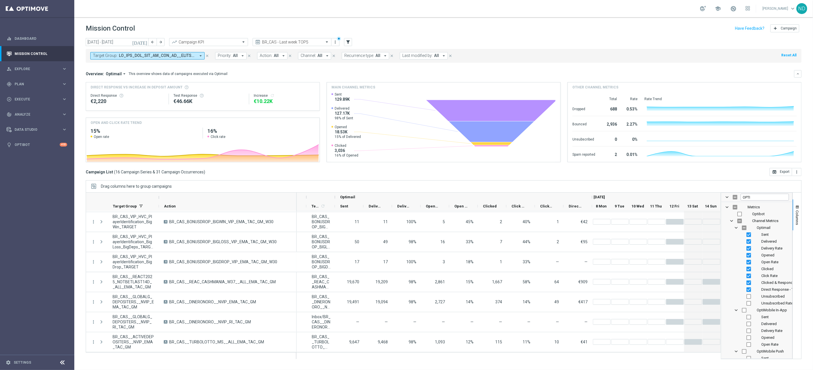
click at [284, 57] on icon "arrow_drop_down" at bounding box center [283, 55] width 5 height 5
drag, startPoint x: 264, startPoint y: 92, endPoint x: 303, endPoint y: 90, distance: 38.9
click at [264, 92] on div "BR_CAS__DINERONORO__NVIP_EMA_TAC_GM" at bounding box center [307, 91] width 94 height 9
type input "BR_CAS__DINERONORO__NVIP_EMA_TAC_GM"
click at [399, 73] on div "Overview: Optimail arrow_drop_down This overview shows data of campaigns execut…" at bounding box center [440, 73] width 709 height 5
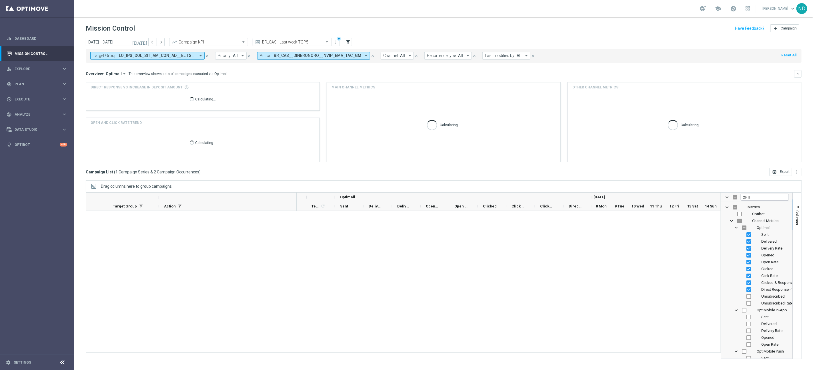
scroll to position [0, 0]
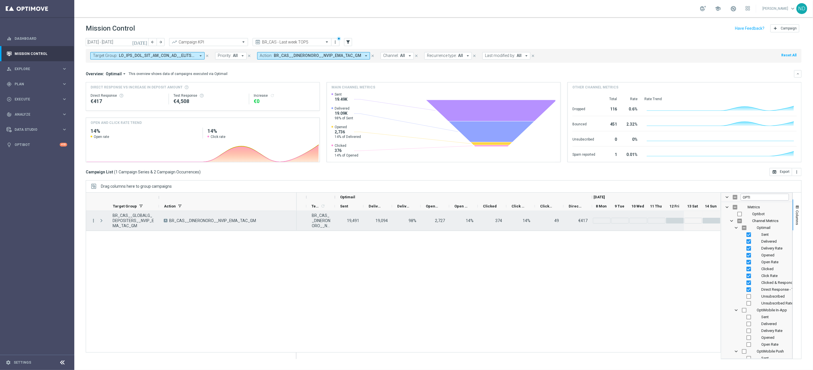
click at [93, 222] on icon "more_vert" at bounding box center [93, 220] width 5 height 5
click at [126, 255] on span "Go to Campaign Analysis" at bounding box center [125, 256] width 41 height 4
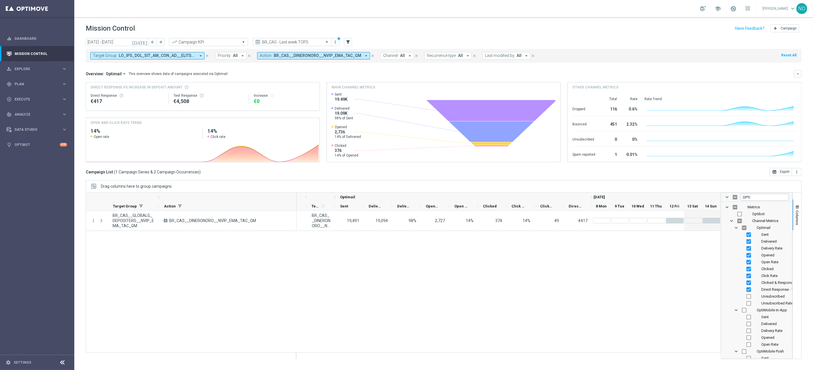
click at [371, 57] on icon "close" at bounding box center [373, 56] width 4 height 4
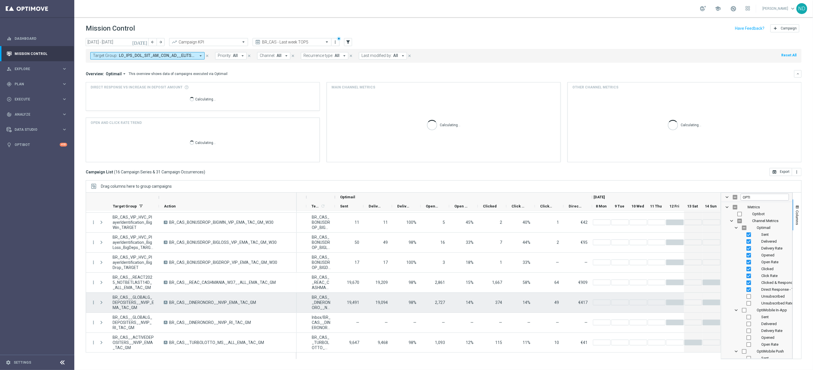
scroll to position [180, 0]
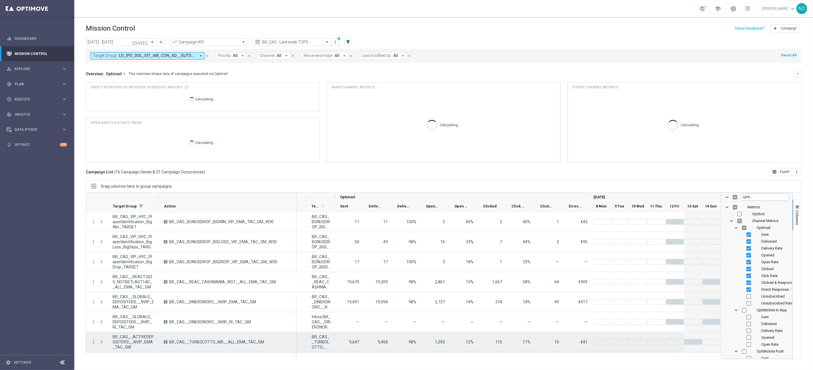
drag, startPoint x: 252, startPoint y: 340, endPoint x: 170, endPoint y: 340, distance: 82.1
click at [170, 340] on div "A BR_CAS__TURBOLOTTO_MS__ALL_EMA_TAC_GM" at bounding box center [228, 342] width 138 height 20
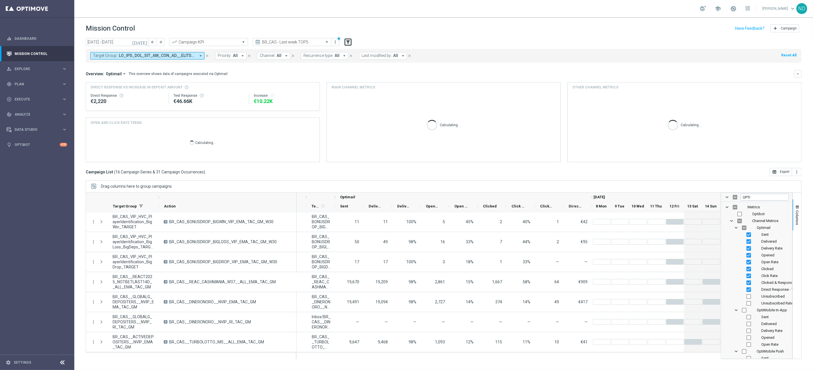
click at [351, 41] on icon "filter_alt" at bounding box center [348, 41] width 5 height 5
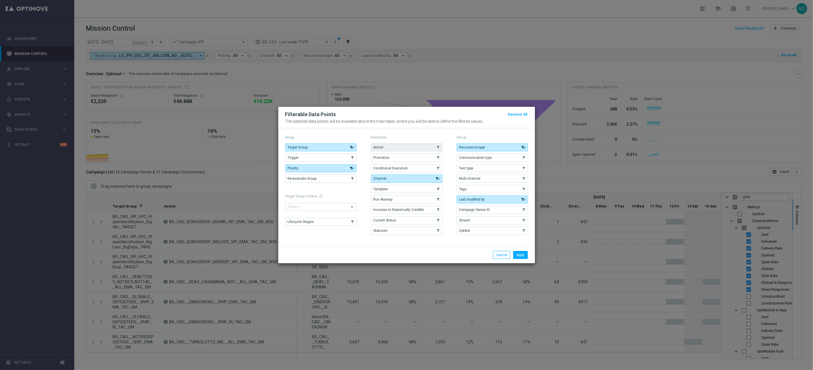
click at [392, 146] on button "Action" at bounding box center [406, 147] width 71 height 8
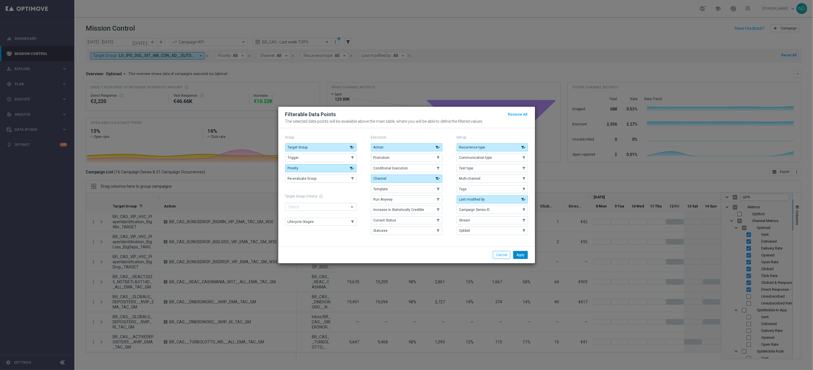
click at [522, 259] on button "Apply" at bounding box center [520, 255] width 15 height 8
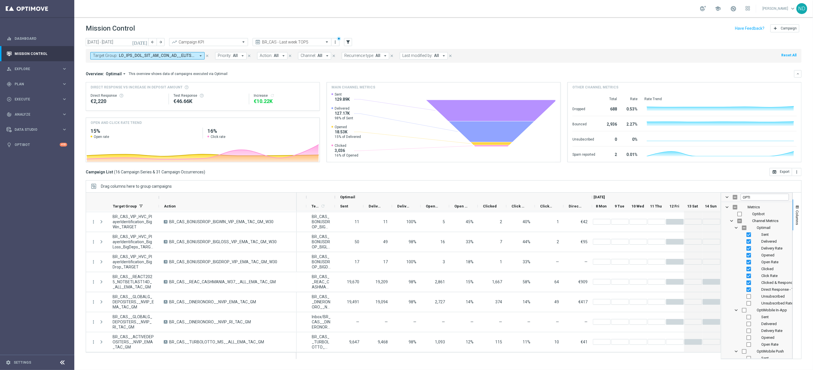
click at [285, 54] on icon "arrow_drop_down" at bounding box center [283, 55] width 5 height 5
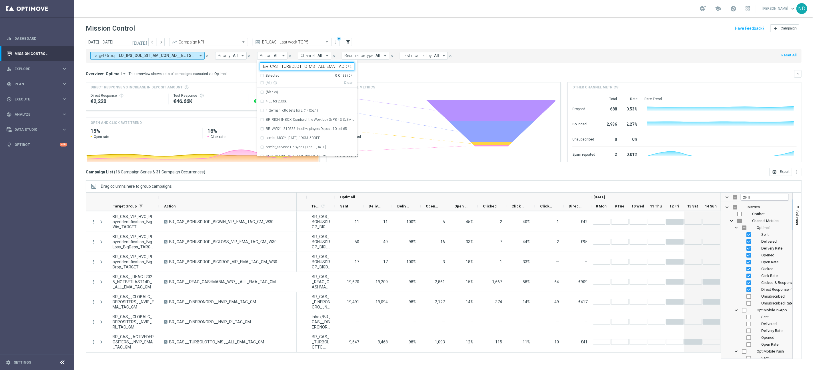
scroll to position [0, 3]
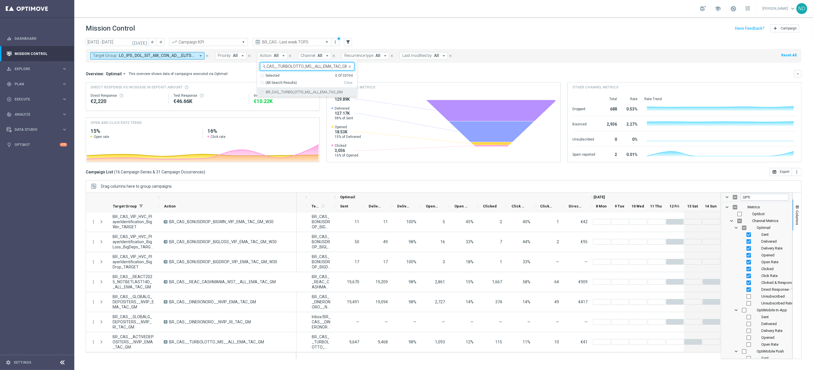
click at [263, 92] on div "BR_CAS__TURBOLOTTO_MS__ALL_EMA_TAC_GM" at bounding box center [307, 91] width 94 height 9
type input "BR_CAS__TURBOLOTTO_MS__ALL_EMA_TAC_GM"
click at [405, 70] on div "Overview: Optimail arrow_drop_down This overview shows data of campaigns execut…" at bounding box center [444, 73] width 716 height 7
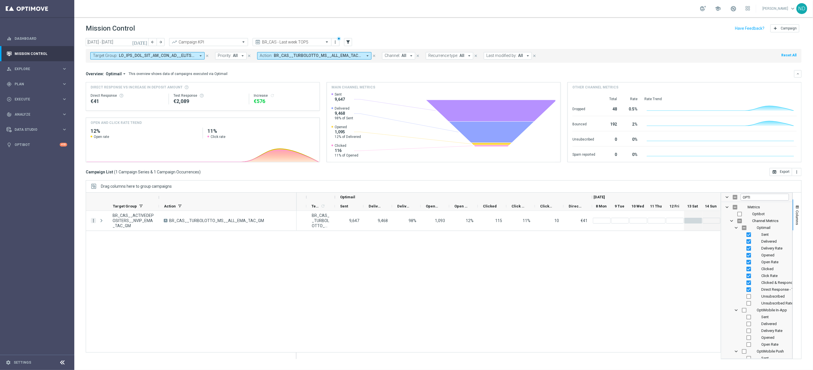
click at [95, 219] on icon "more_vert" at bounding box center [93, 220] width 5 height 5
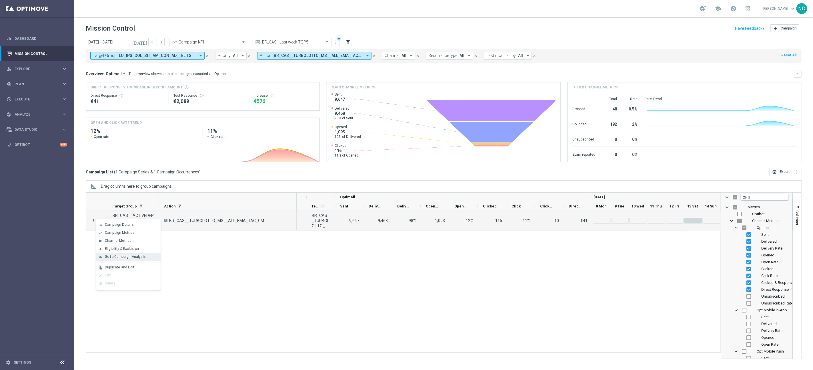
click at [143, 253] on div "bar_chart Go to Campaign Analysis" at bounding box center [128, 257] width 64 height 8
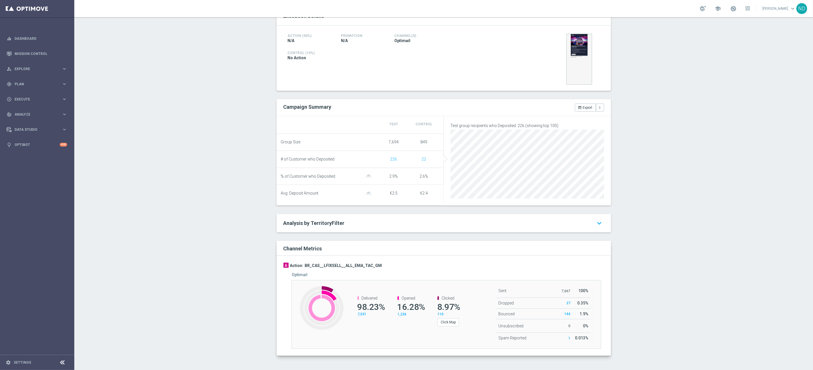
scroll to position [130, 0]
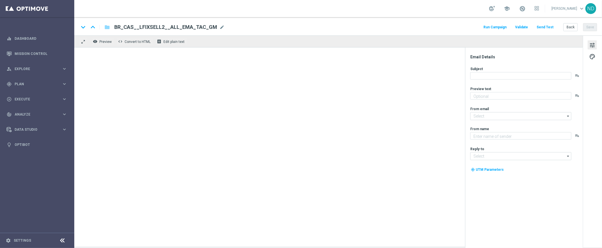
type textarea "Ganhou? O prêmio é seu. Perdeu? Recebe de volta!"
type textarea "Explore o mundo de Cassino na Lottolan"
type input "[EMAIL_ADDRESS][DOMAIN_NAME]"
type textarea "Super prêmio na Mega-Sena"
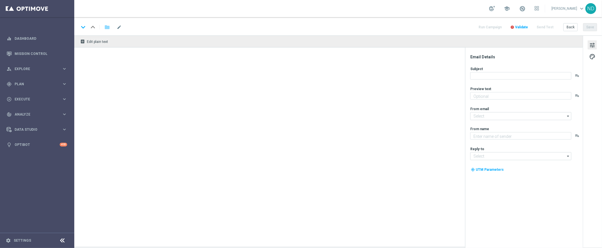
type textarea "[DOMAIN_NAME]"
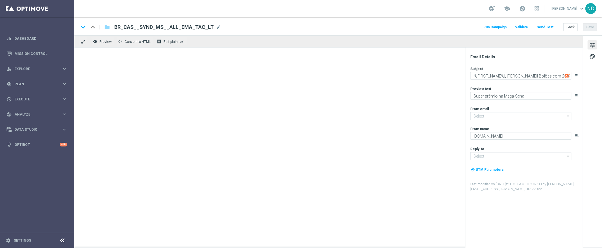
type input "[EMAIL_ADDRESS][DOMAIN_NAME]"
type input "contato@lottoland.com.br"
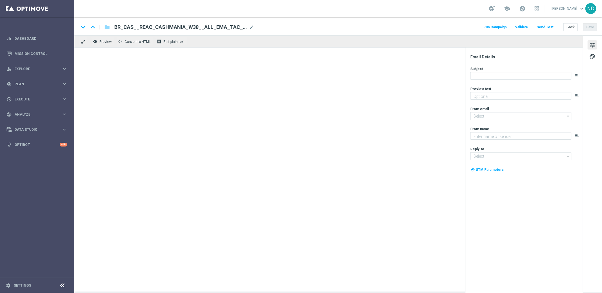
type textarea "Zero custo, só diversão: clique e jogue agora mesmo."
type input "[EMAIL_ADDRESS][DOMAIN_NAME]"
type textarea "Lottoland"
type input "[EMAIL_ADDRESS][DOMAIN_NAME]"
type textarea "Tente a sorte na aventura dourada Dinero N Oro Superbonus!"
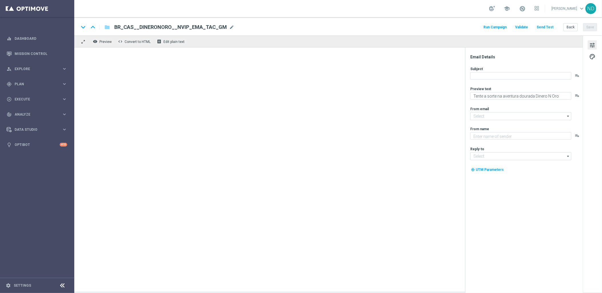
type textarea "Lottoland"
type input "mail@crm.lottoland.bet.br"
type input "contato@lottoland.bet.br"
type textarea "Jackpot de R$25 milhões + prêmios fixos para quem acerta 2 ou 3 números"
type input "[EMAIL_ADDRESS][DOMAIN_NAME]"
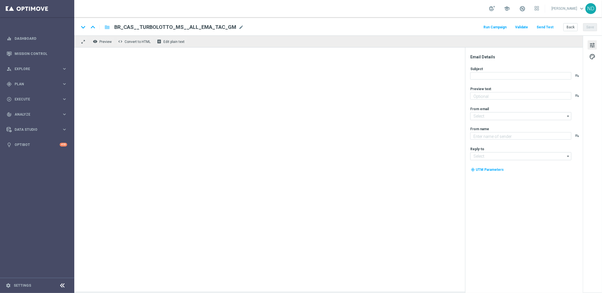
type textarea "Lottoland"
type input "[EMAIL_ADDRESS][DOMAIN_NAME]"
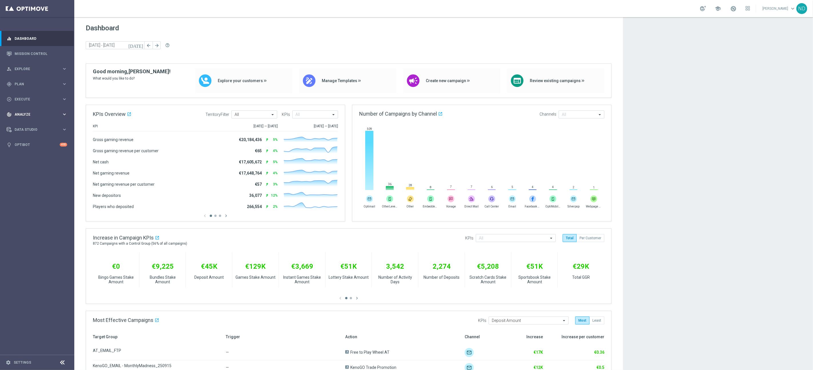
click at [28, 111] on div "track_changes Analyze keyboard_arrow_right" at bounding box center [37, 114] width 74 height 15
click at [33, 178] on link "Deliverability Metrics" at bounding box center [37, 177] width 45 height 5
